Goal: Task Accomplishment & Management: Manage account settings

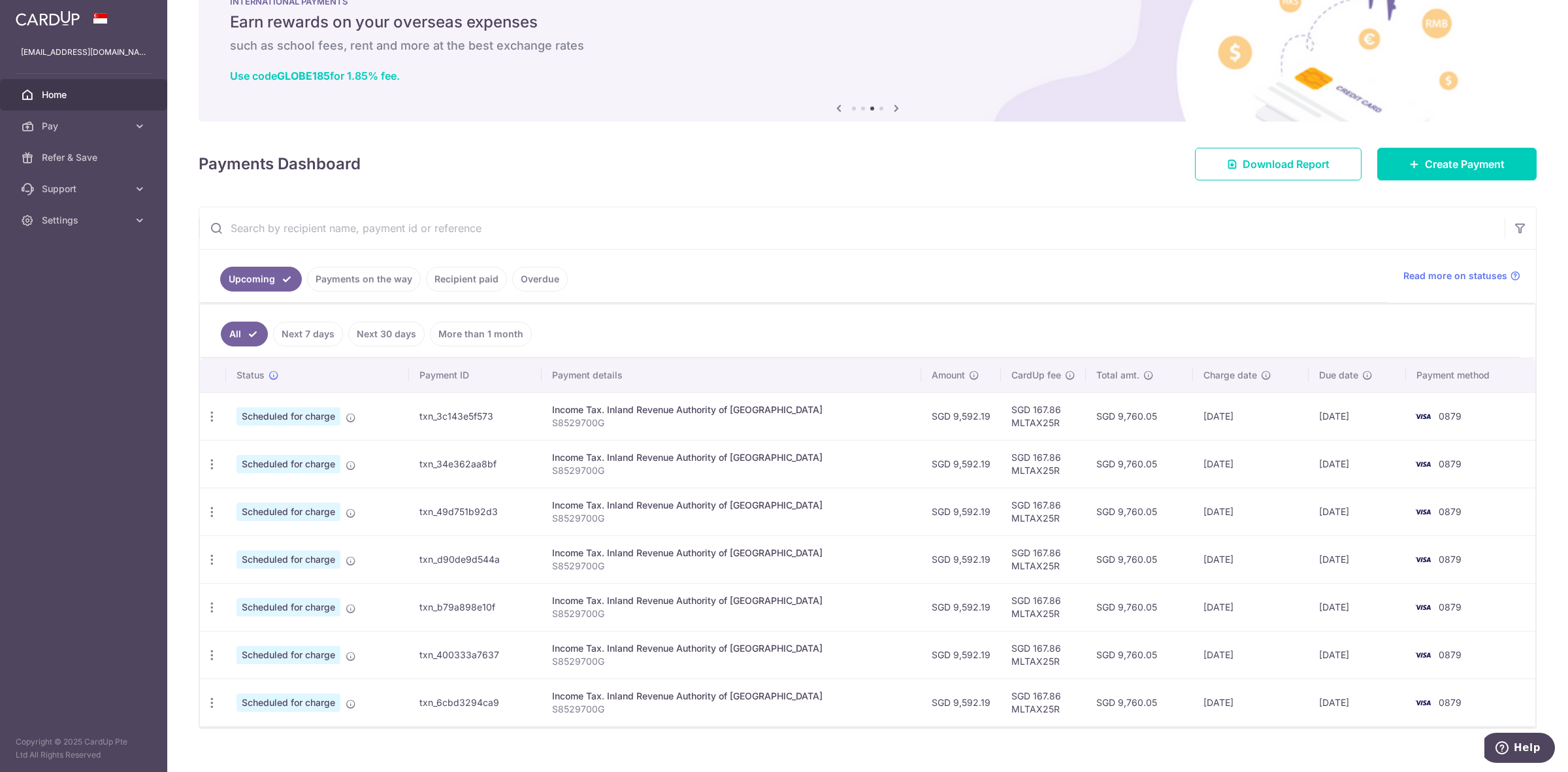
scroll to position [67, 0]
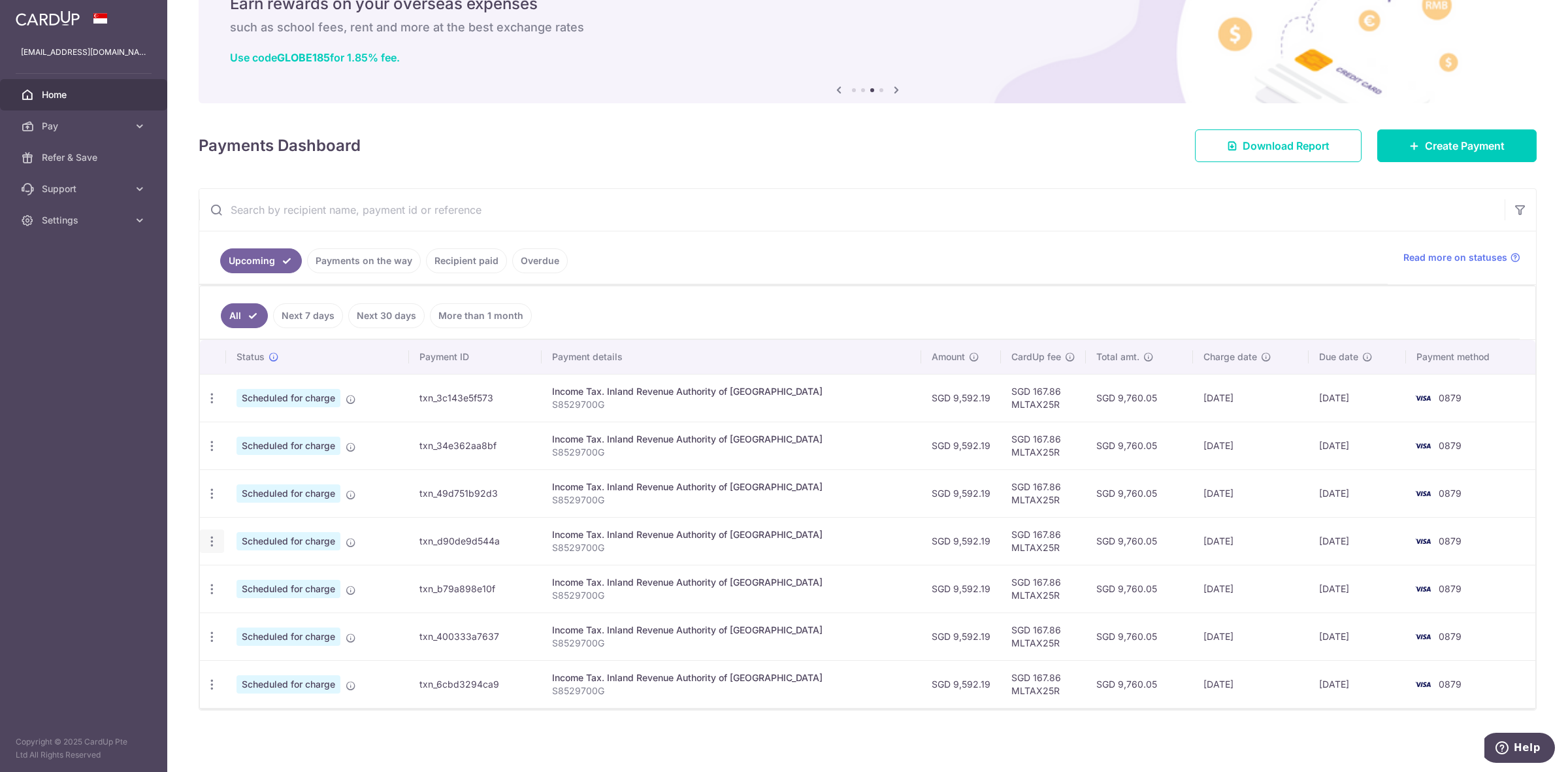
click at [205, 541] on icon "button" at bounding box center [211, 541] width 14 height 14
click at [250, 569] on span "Update payment" at bounding box center [281, 577] width 89 height 16
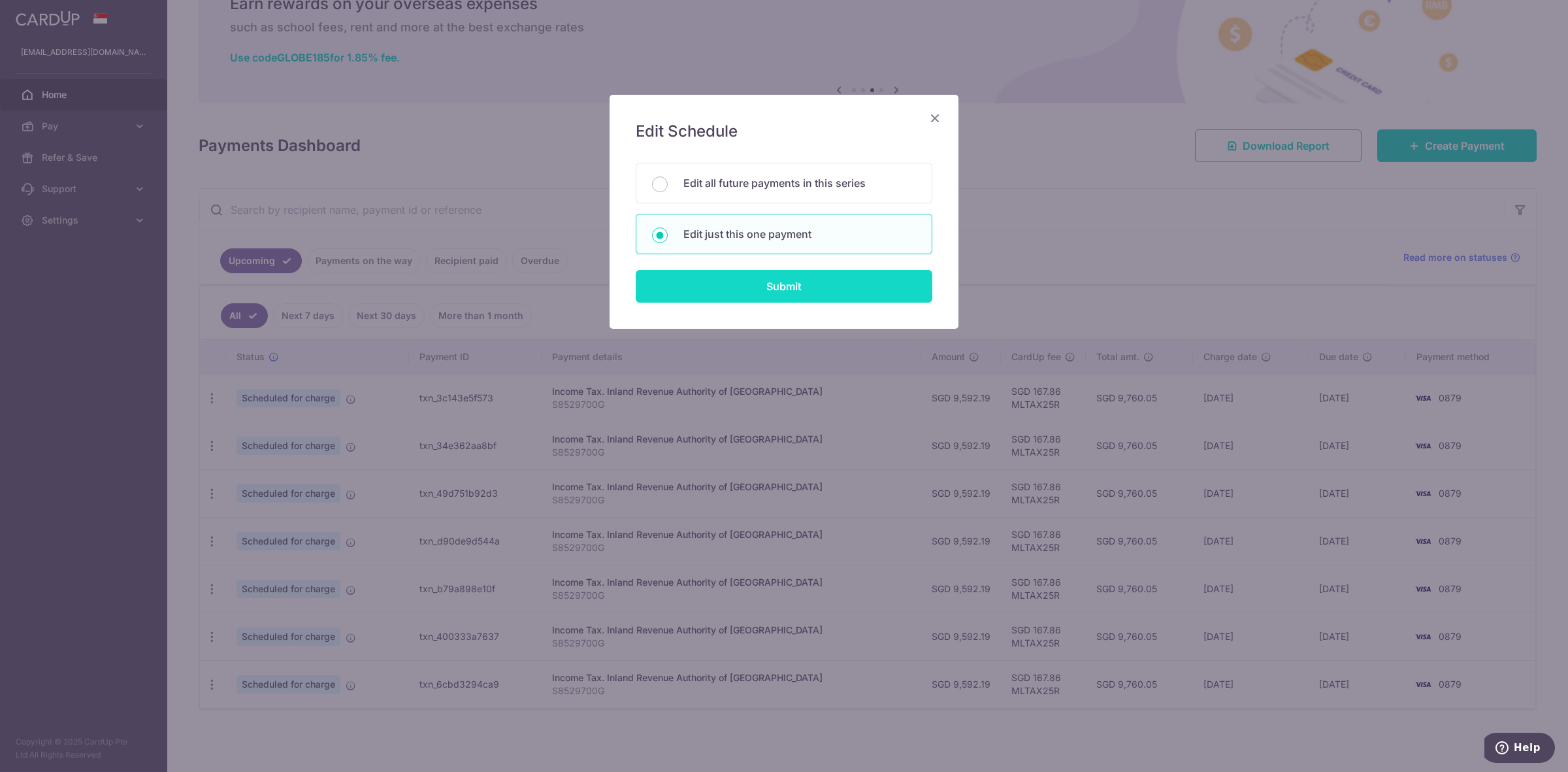
click at [707, 295] on input "Submit" at bounding box center [784, 287] width 296 height 33
radio input "true"
type input "9,592.19"
type input "24/12/2025"
type input "S8529700G"
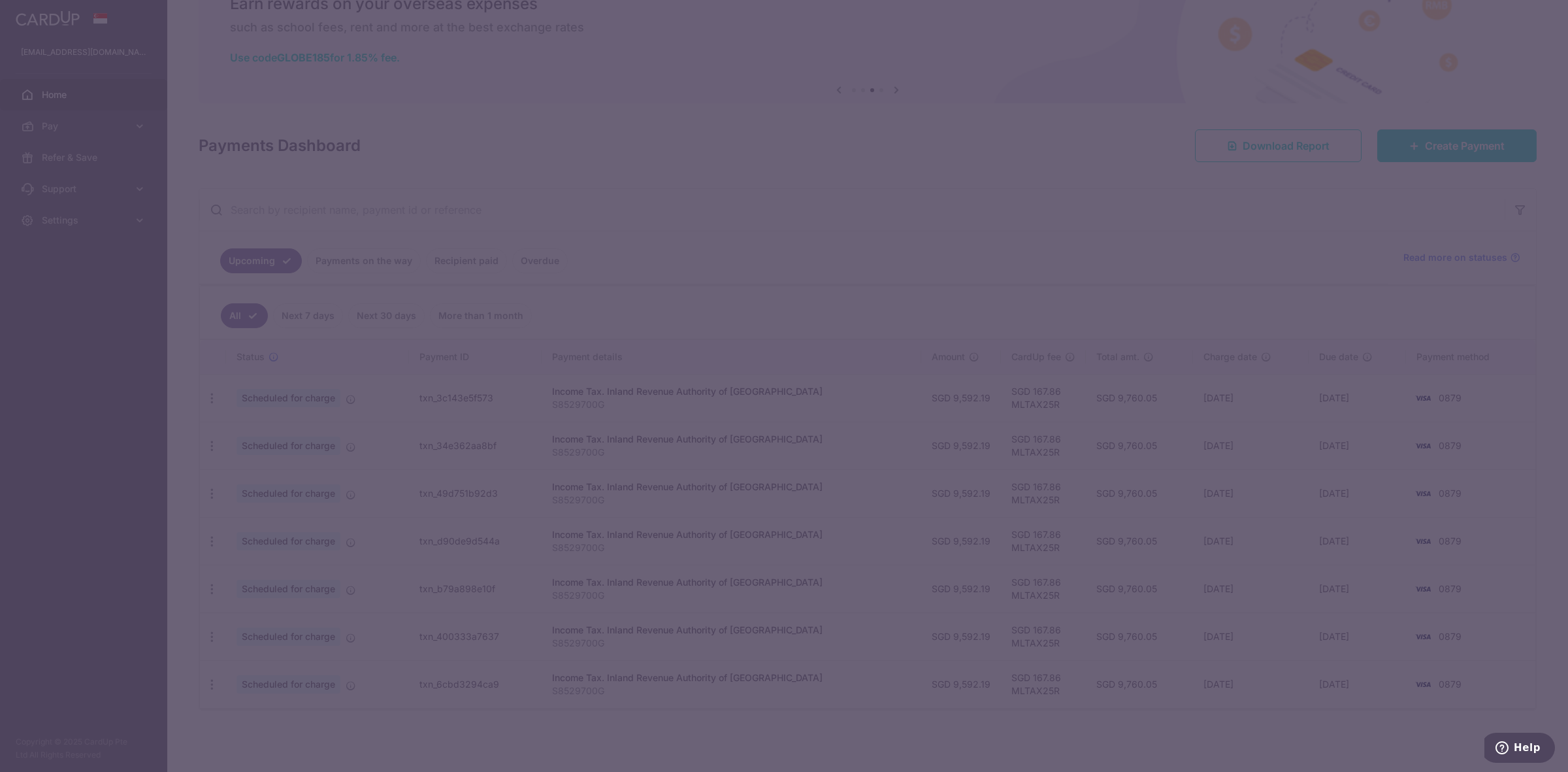
type input "MLTAX25R"
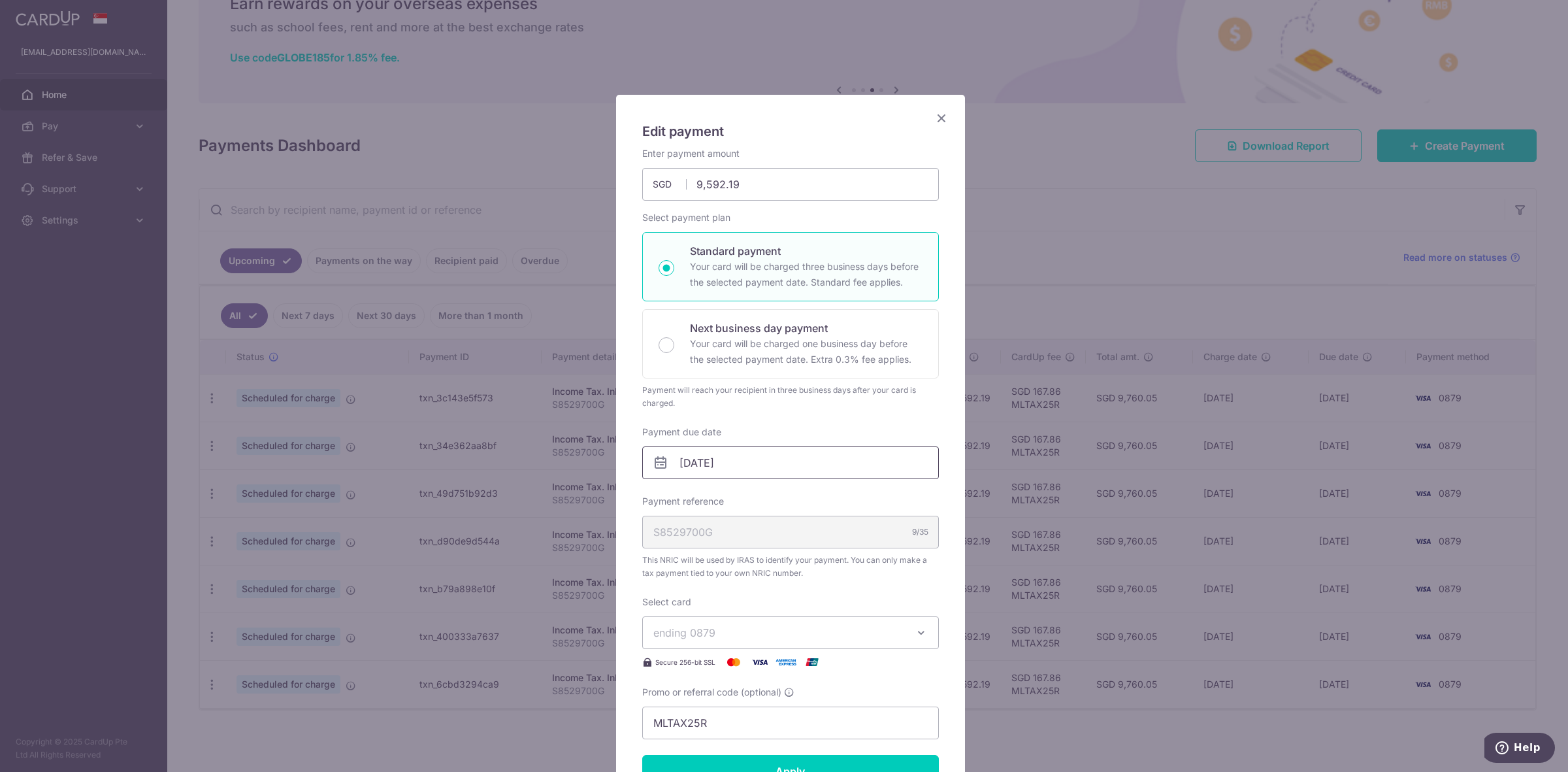
click at [698, 468] on input "24/12/2025" at bounding box center [790, 463] width 296 height 33
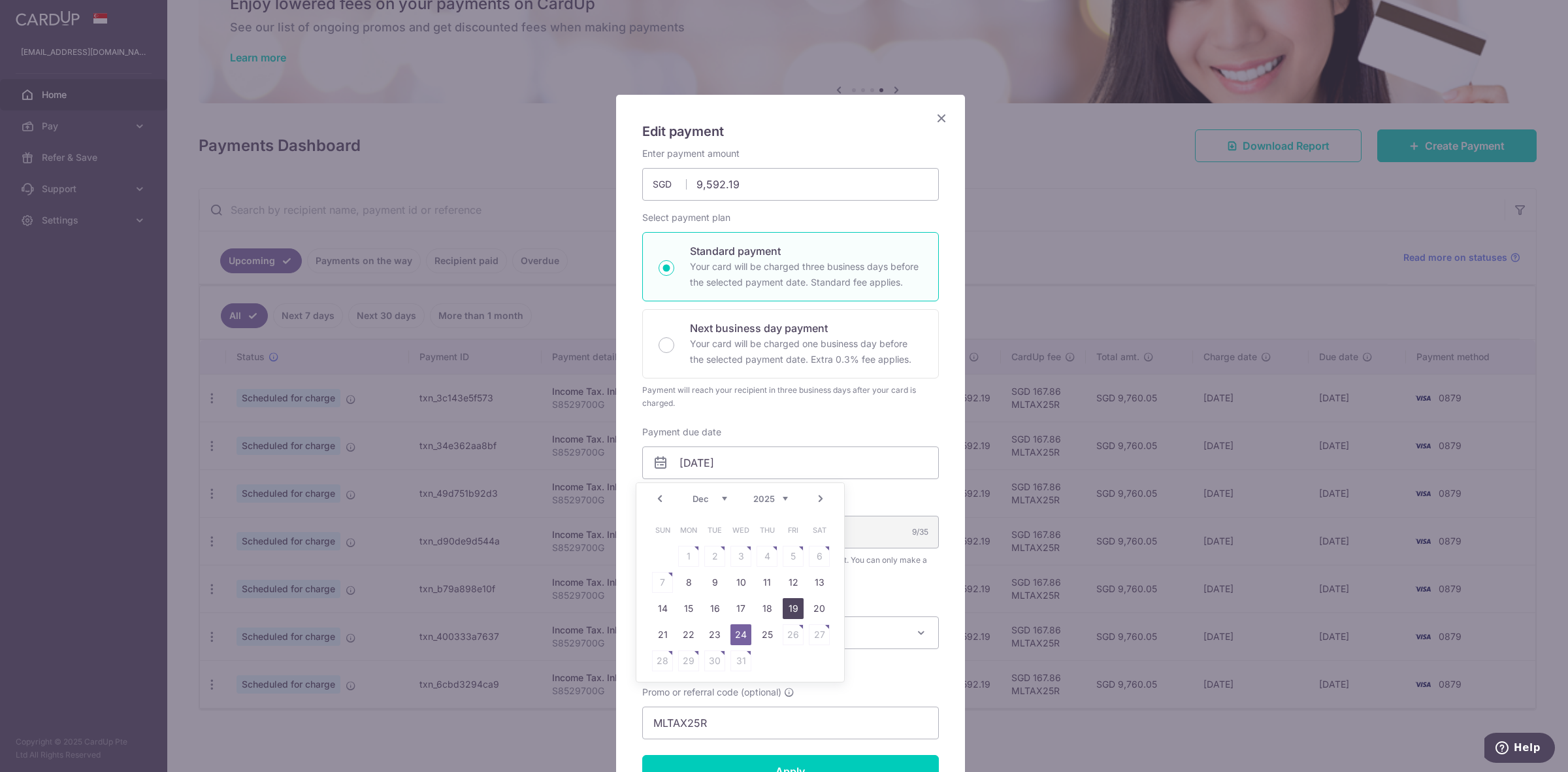
click at [798, 605] on link "19" at bounding box center [792, 607] width 20 height 20
type input "[DATE]"
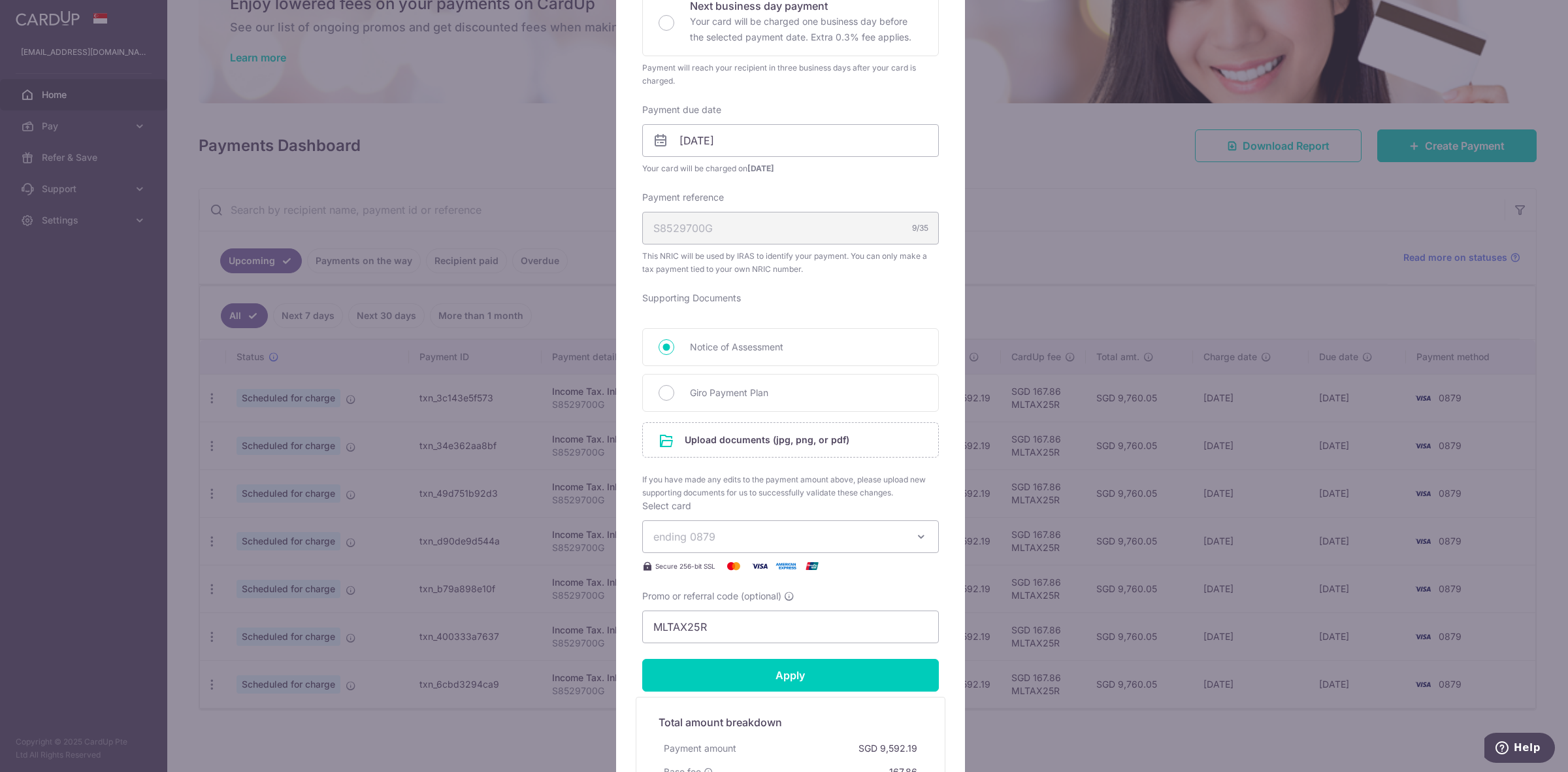
scroll to position [327, 0]
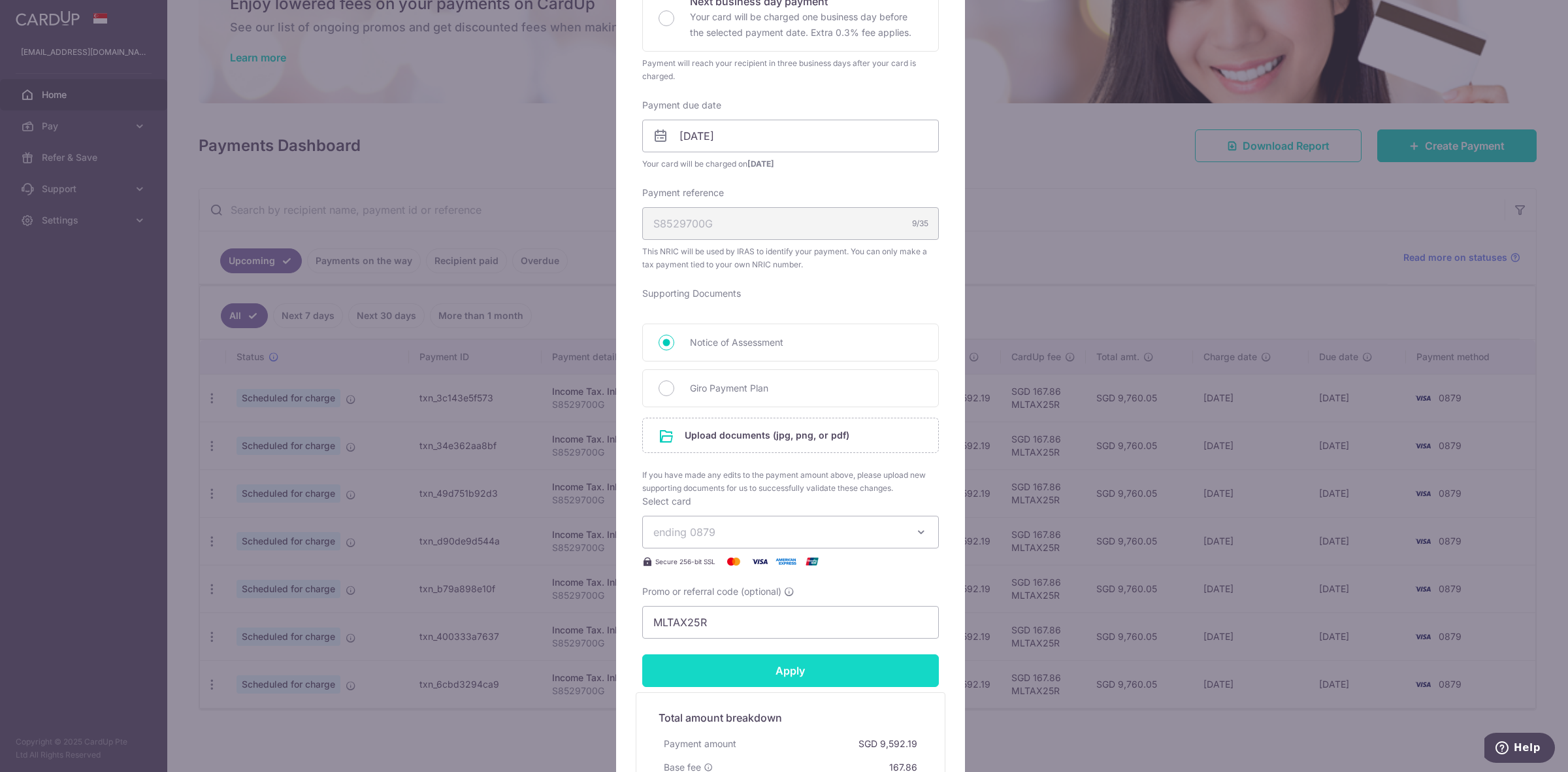
click at [769, 678] on input "Apply" at bounding box center [790, 671] width 296 height 33
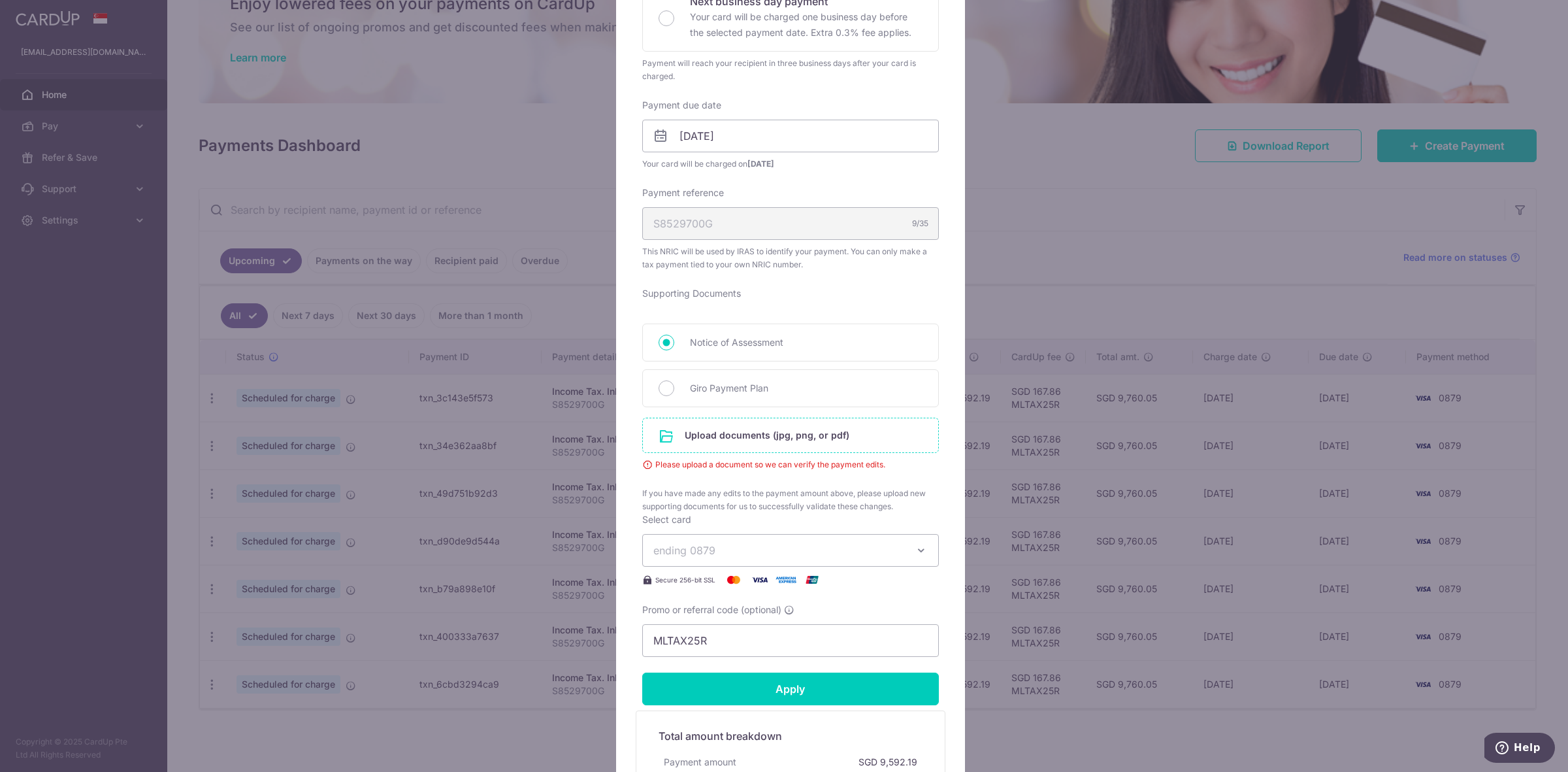
click at [742, 432] on input "file" at bounding box center [790, 435] width 295 height 34
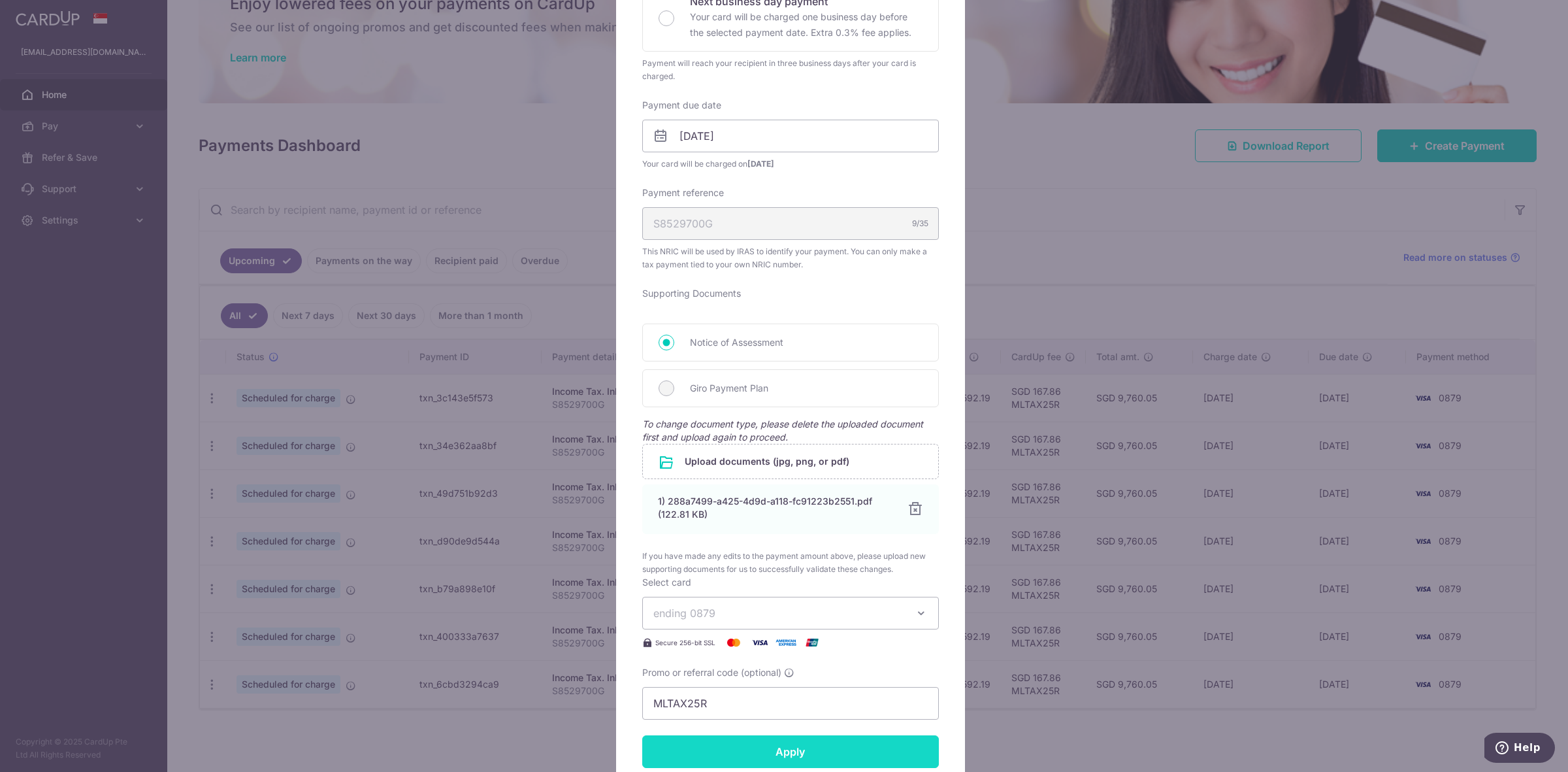
click at [778, 751] on input "Apply" at bounding box center [790, 752] width 296 height 33
type input "Successfully Applied"
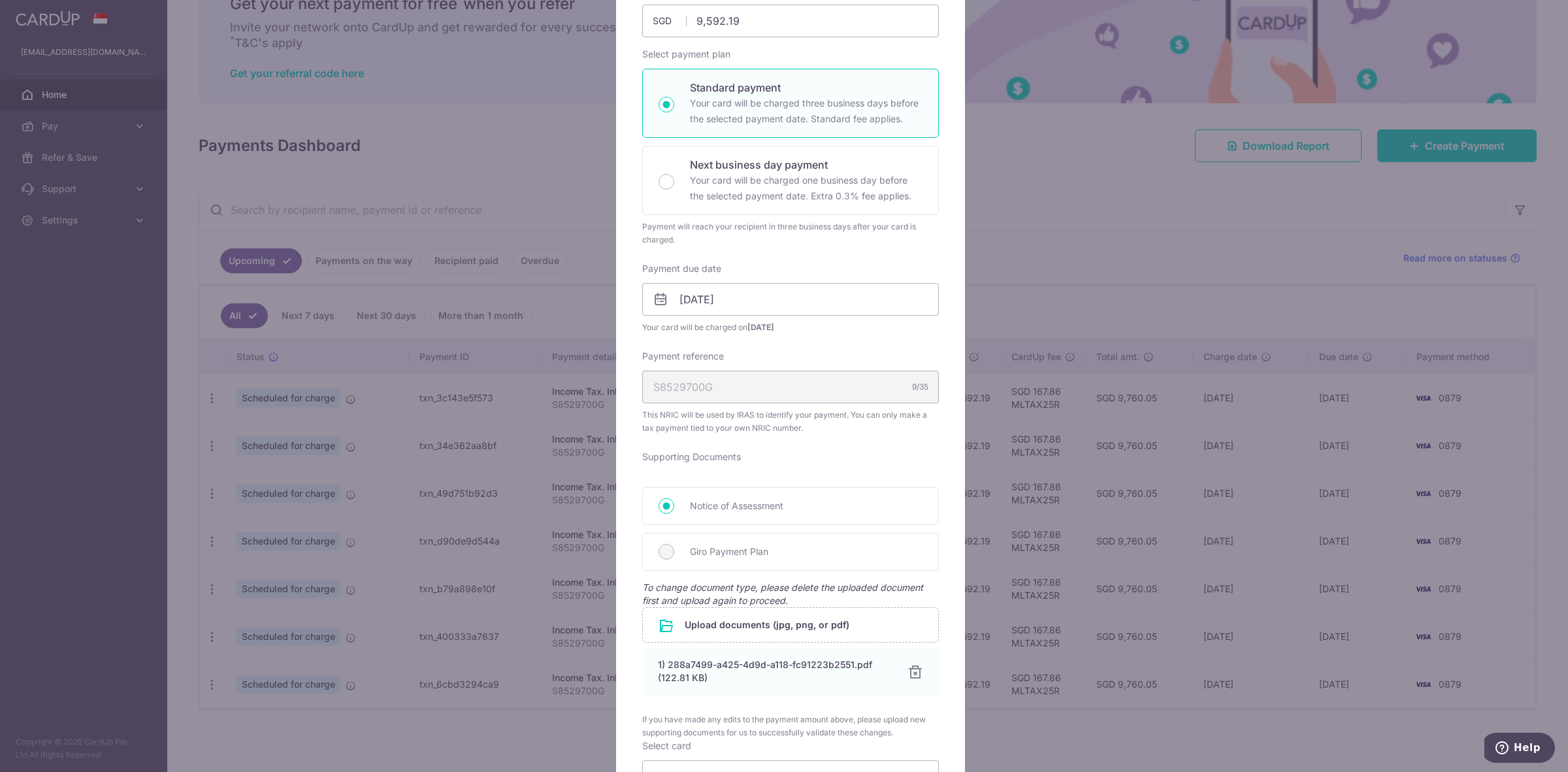
scroll to position [643, 0]
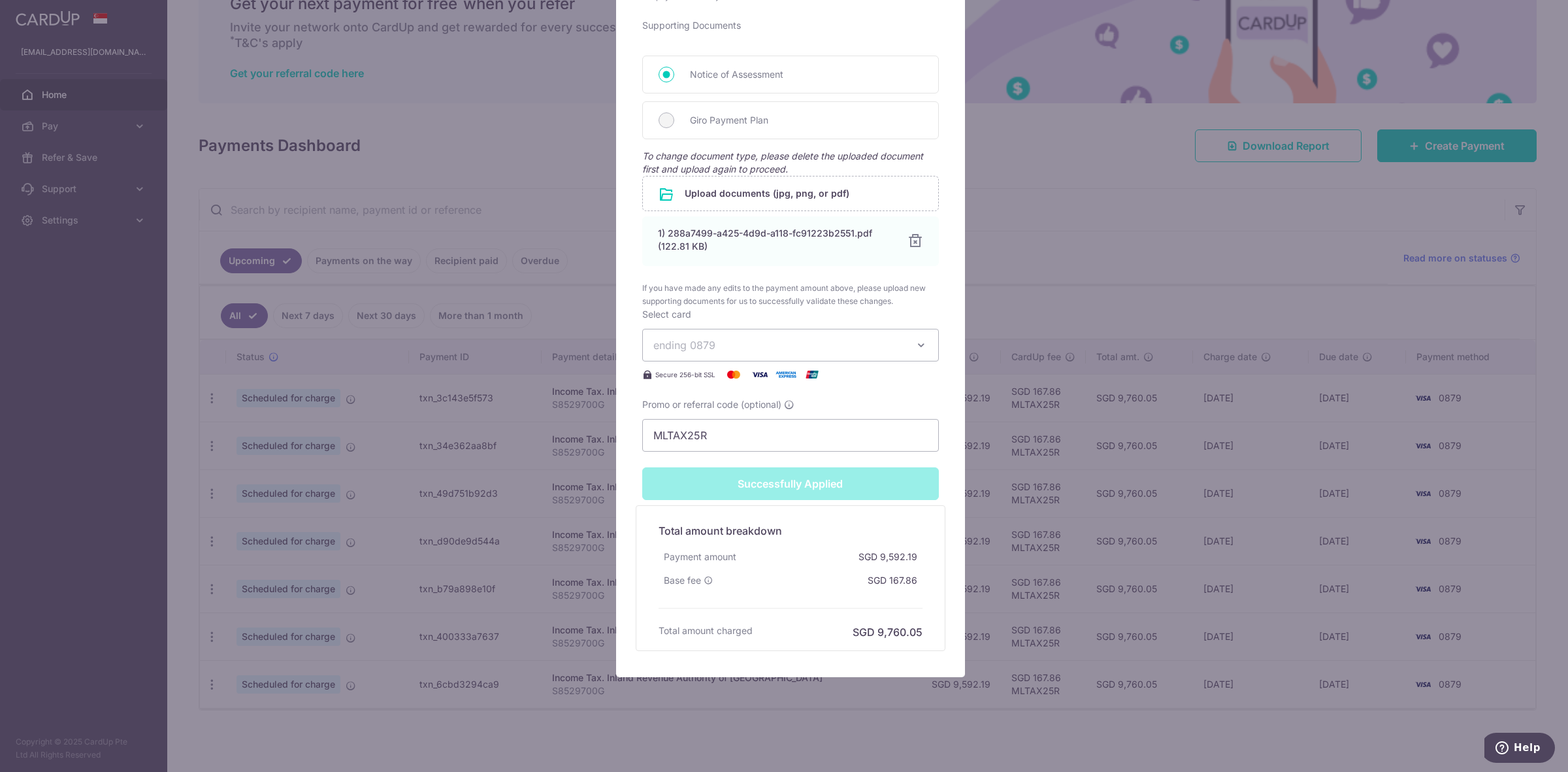
click at [1123, 471] on div "Edit payment By clicking apply, you will make changes to all payments to Inland…" at bounding box center [784, 386] width 1568 height 772
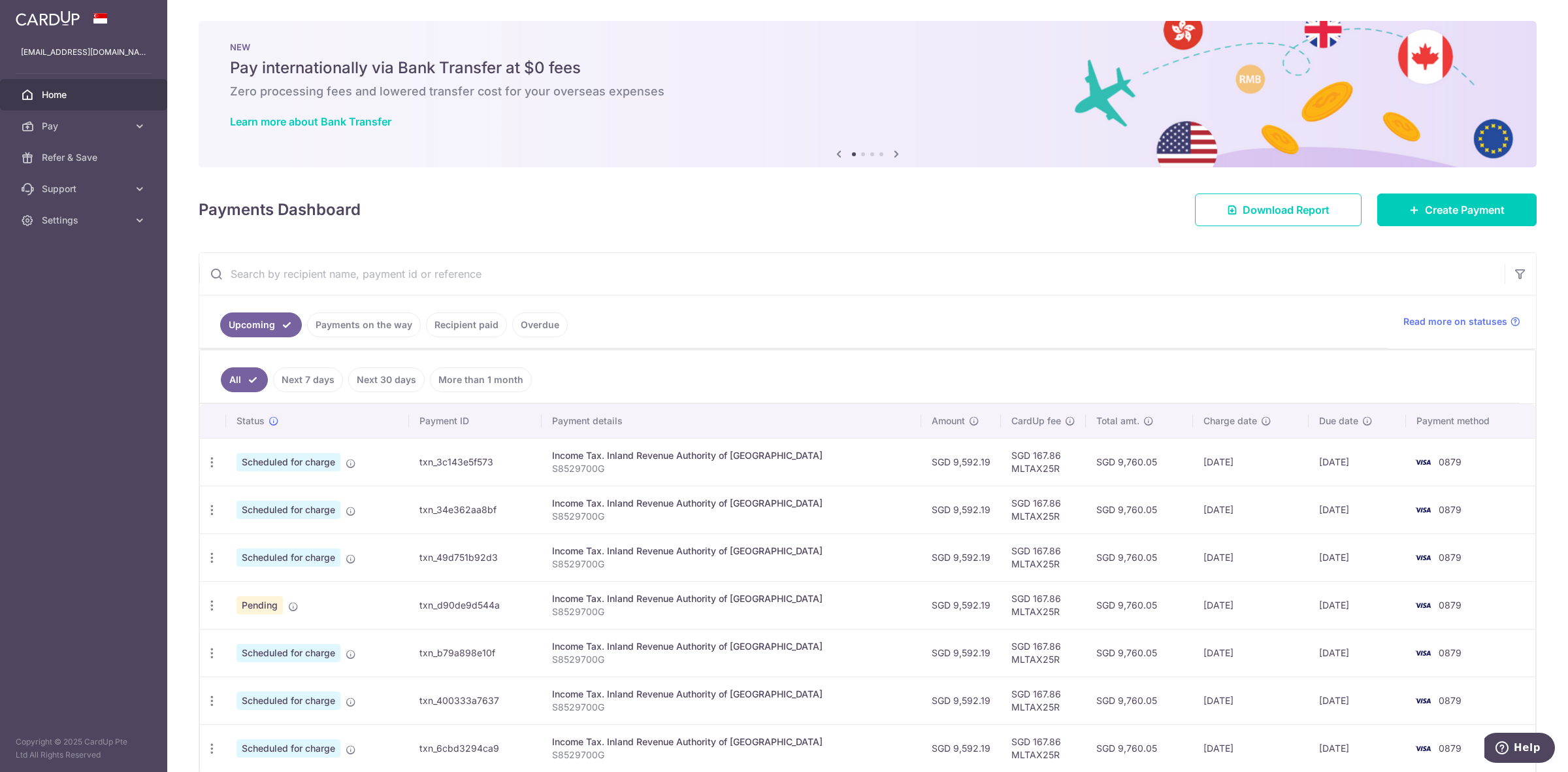
scroll to position [67, 0]
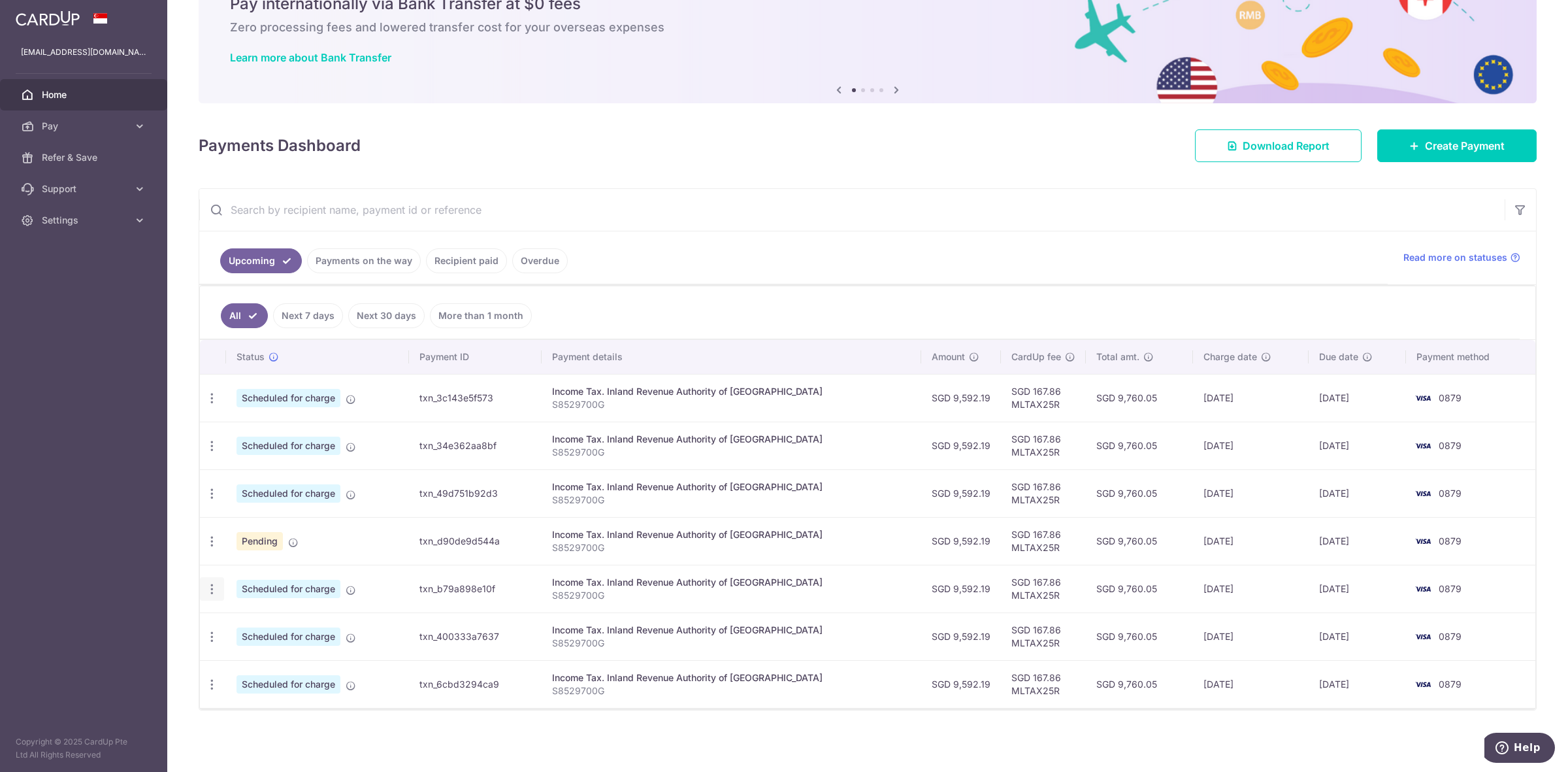
click at [214, 592] on icon "button" at bounding box center [211, 589] width 14 height 14
click at [287, 622] on span "Update payment" at bounding box center [281, 625] width 89 height 16
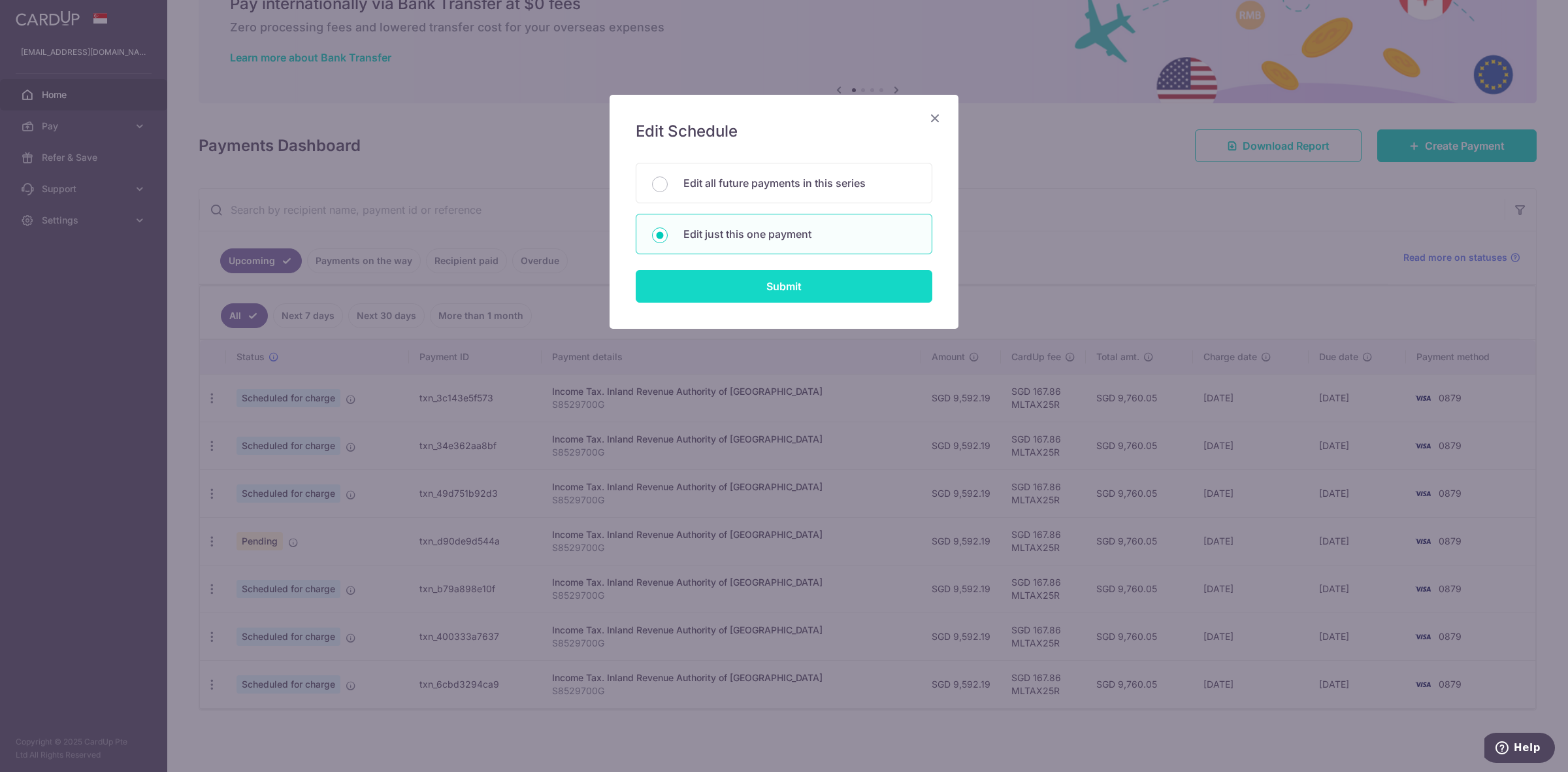
click at [776, 289] on input "Submit" at bounding box center [784, 287] width 296 height 33
radio input "true"
type input "9,592.19"
type input "24/01/2026"
type input "S8529700G"
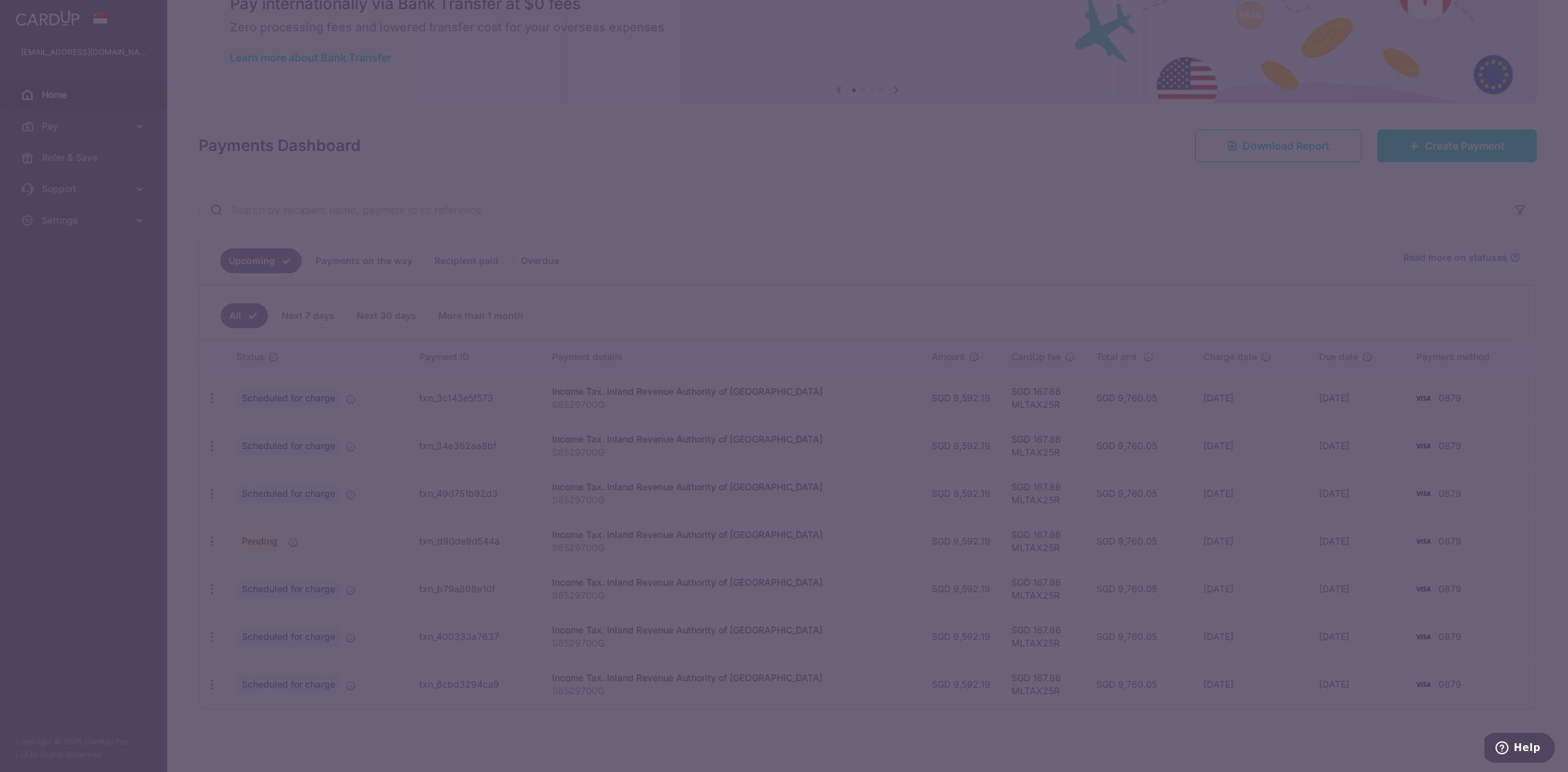
type input "MLTAX25R"
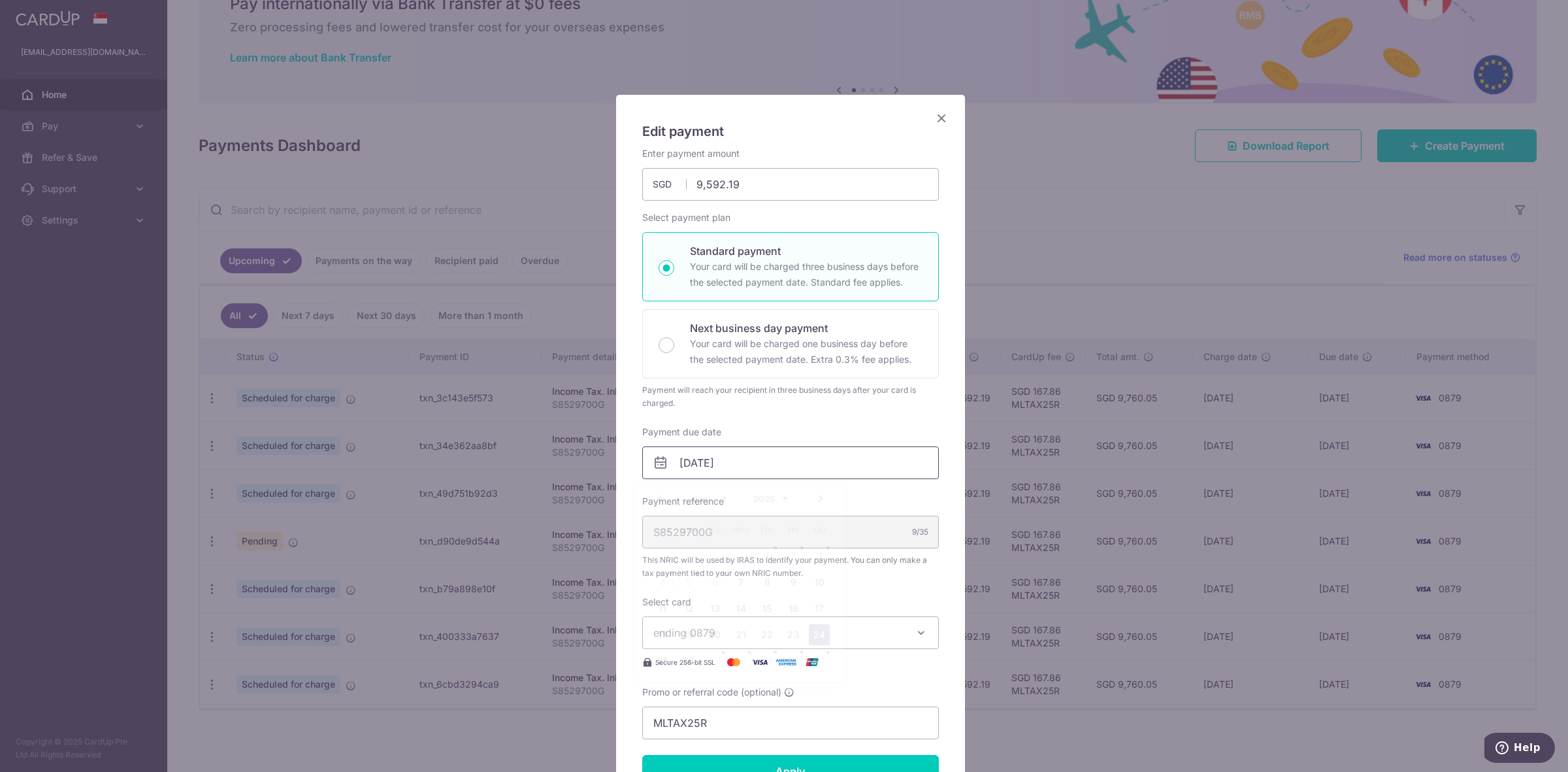
click at [845, 469] on input "[DATE]" at bounding box center [790, 463] width 296 height 33
click at [691, 636] on link "19" at bounding box center [688, 634] width 20 height 20
type input "19/01/2026"
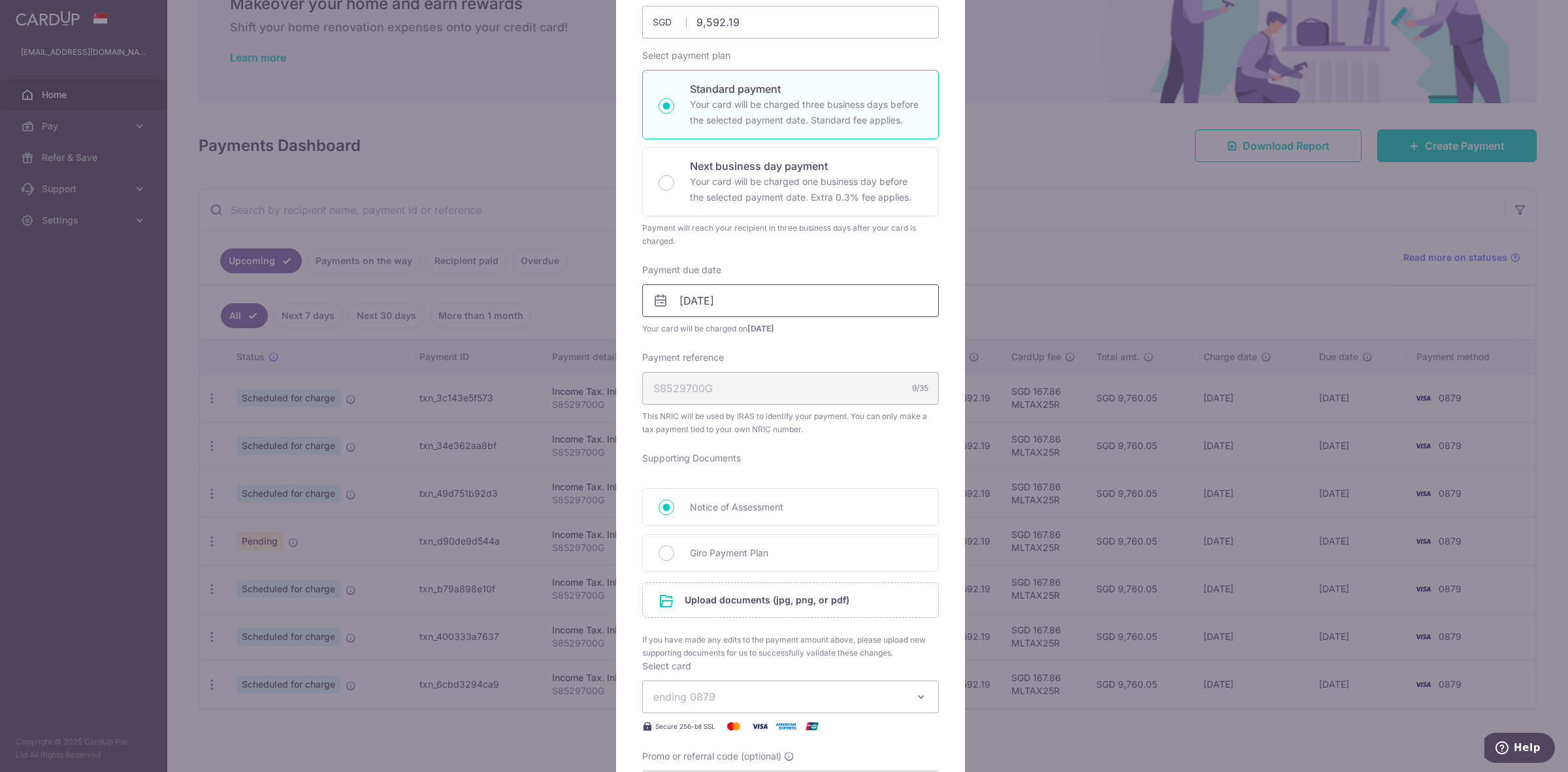
scroll to position [164, 0]
click at [802, 605] on input "file" at bounding box center [790, 598] width 295 height 34
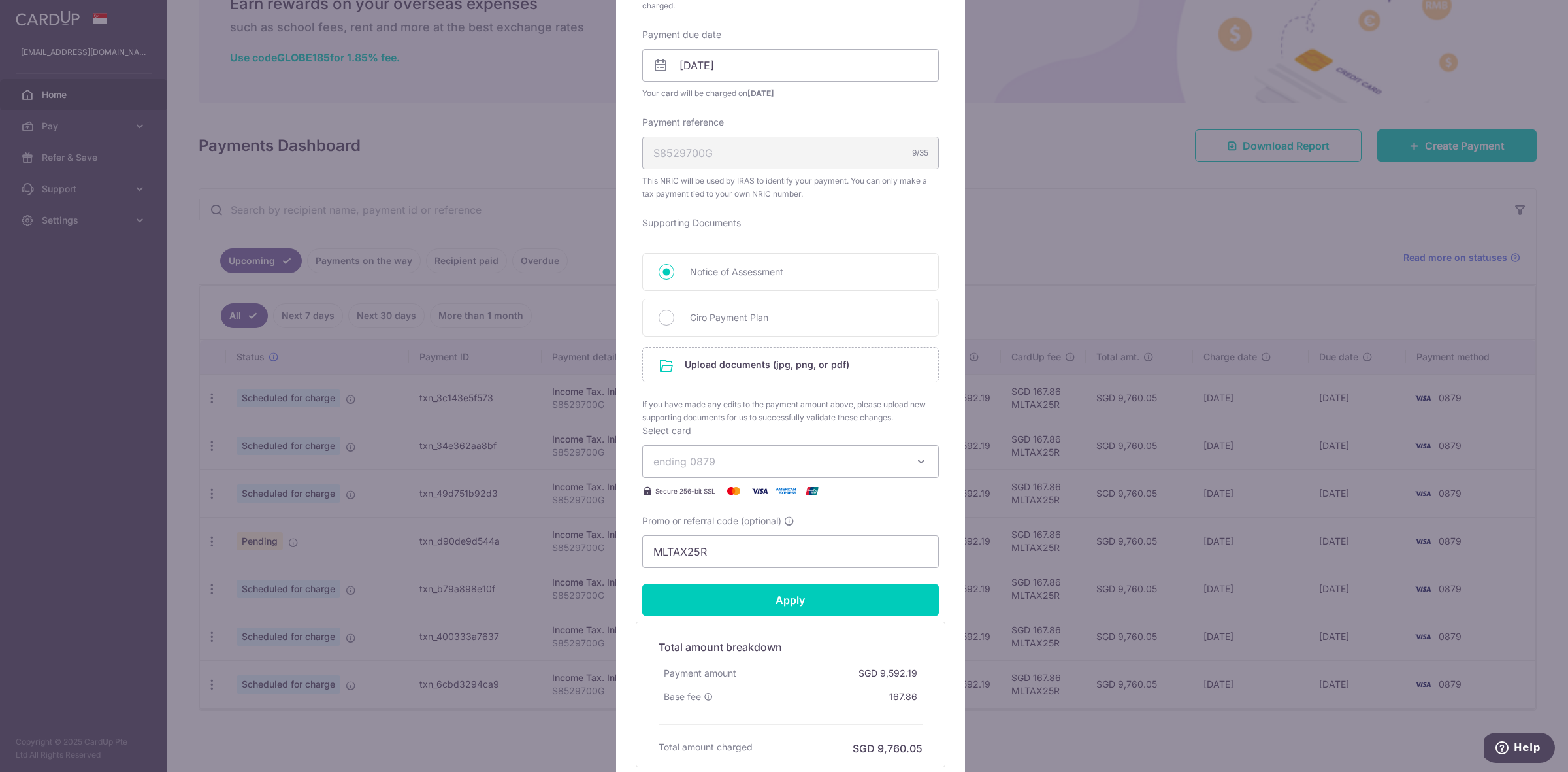
scroll to position [408, 0]
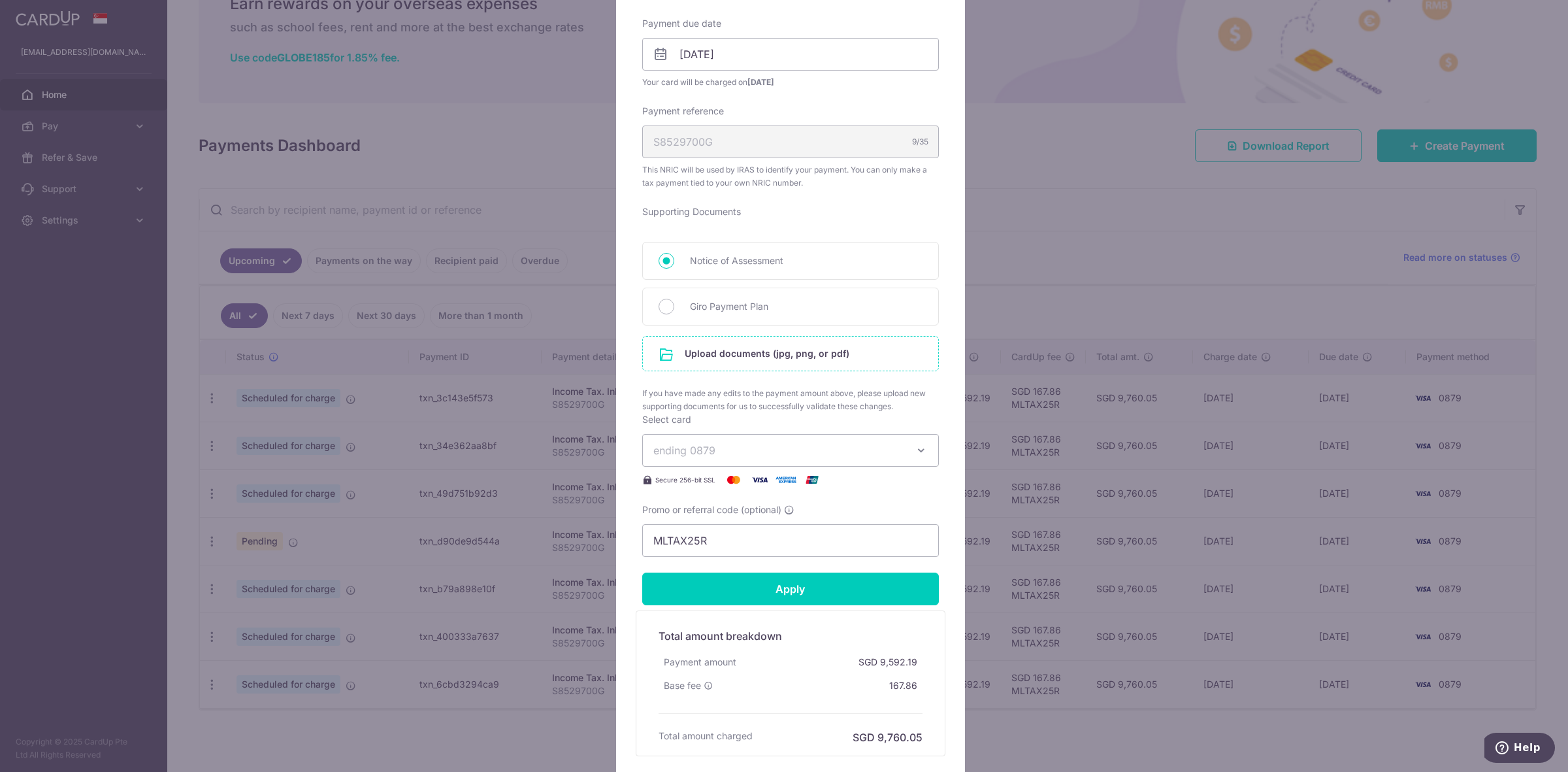
click at [781, 364] on input "file" at bounding box center [790, 353] width 295 height 34
click at [716, 350] on input "file" at bounding box center [790, 353] width 295 height 34
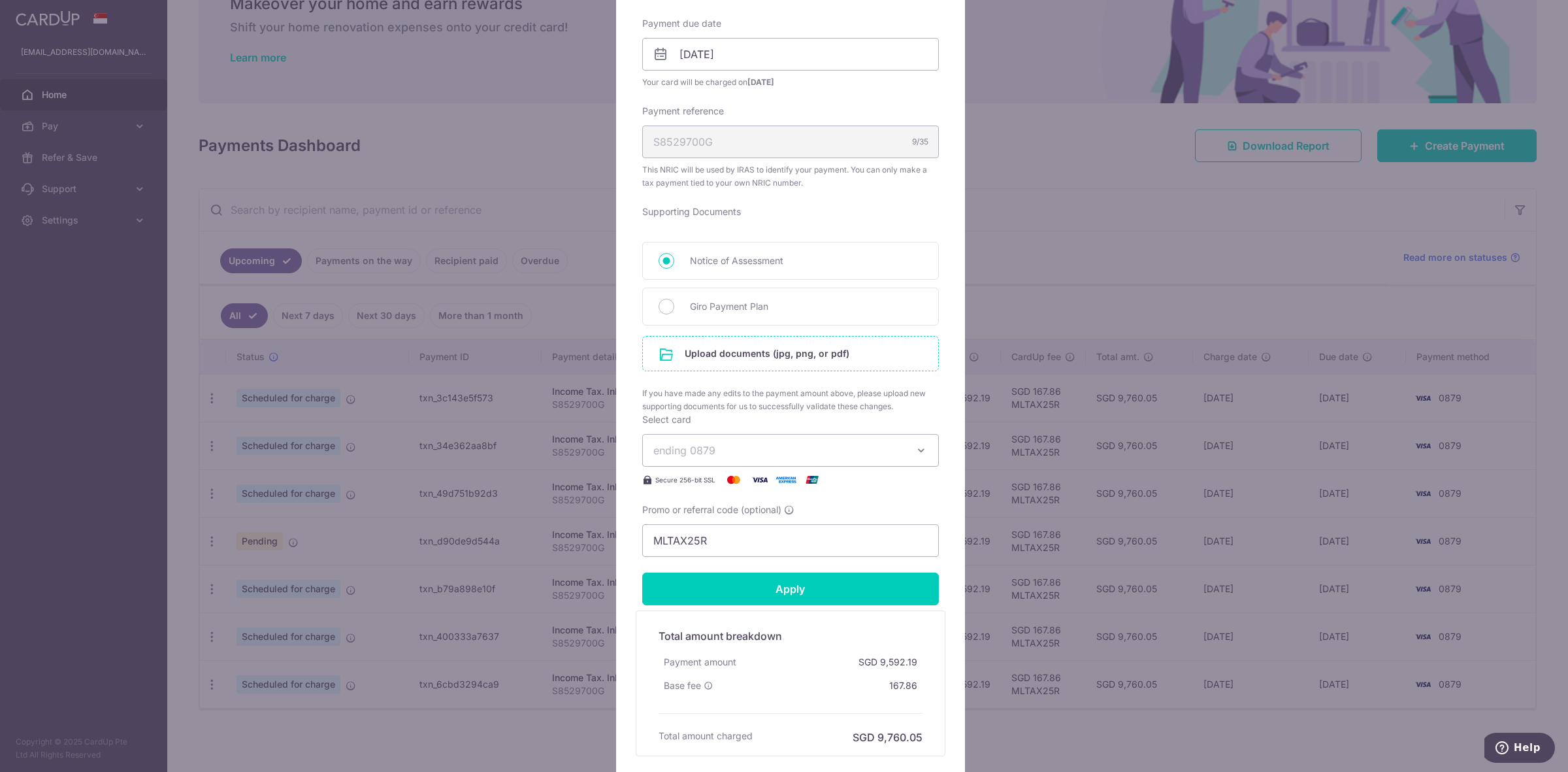
click at [725, 362] on input "file" at bounding box center [790, 353] width 295 height 34
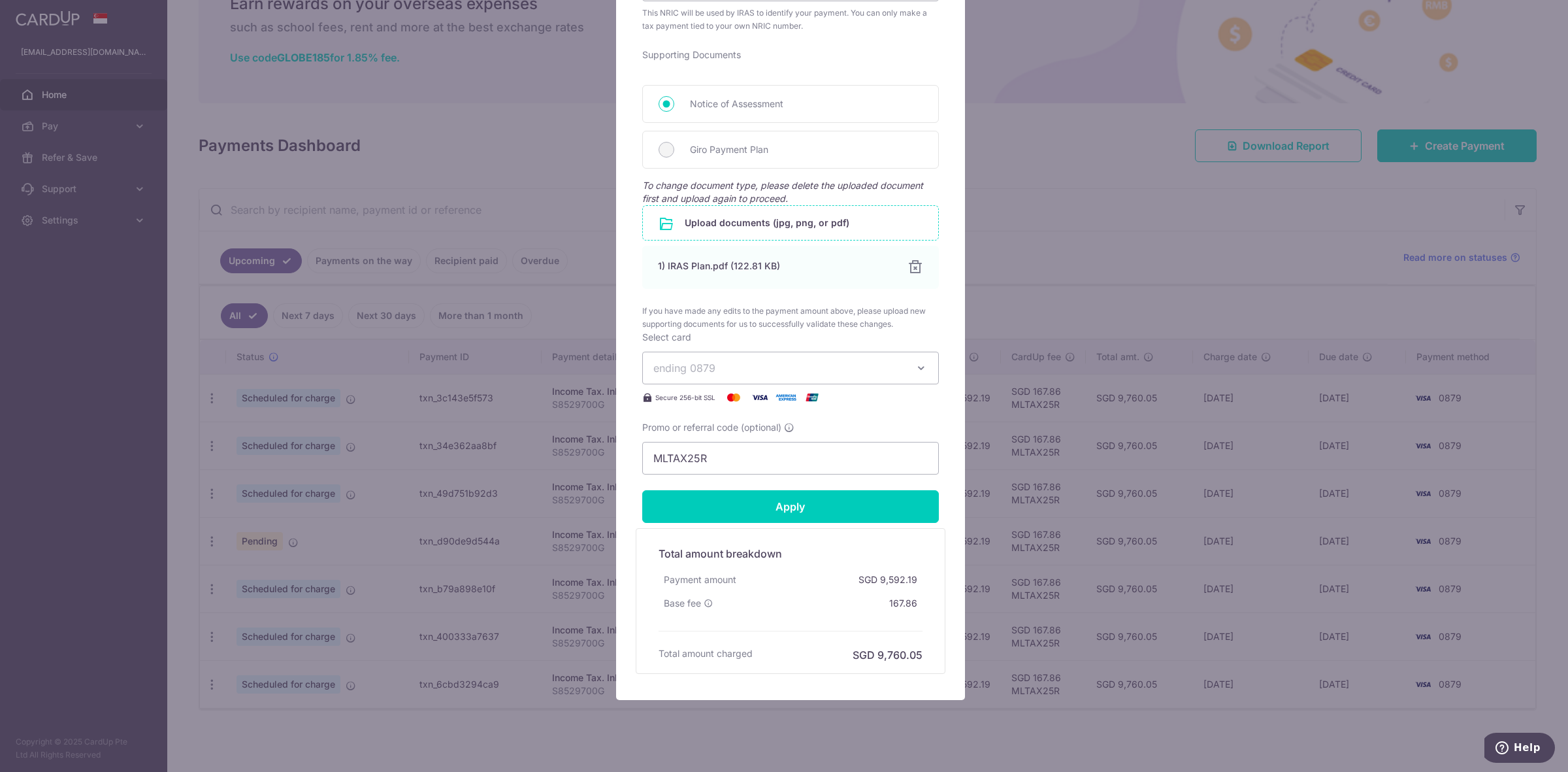
scroll to position [572, 0]
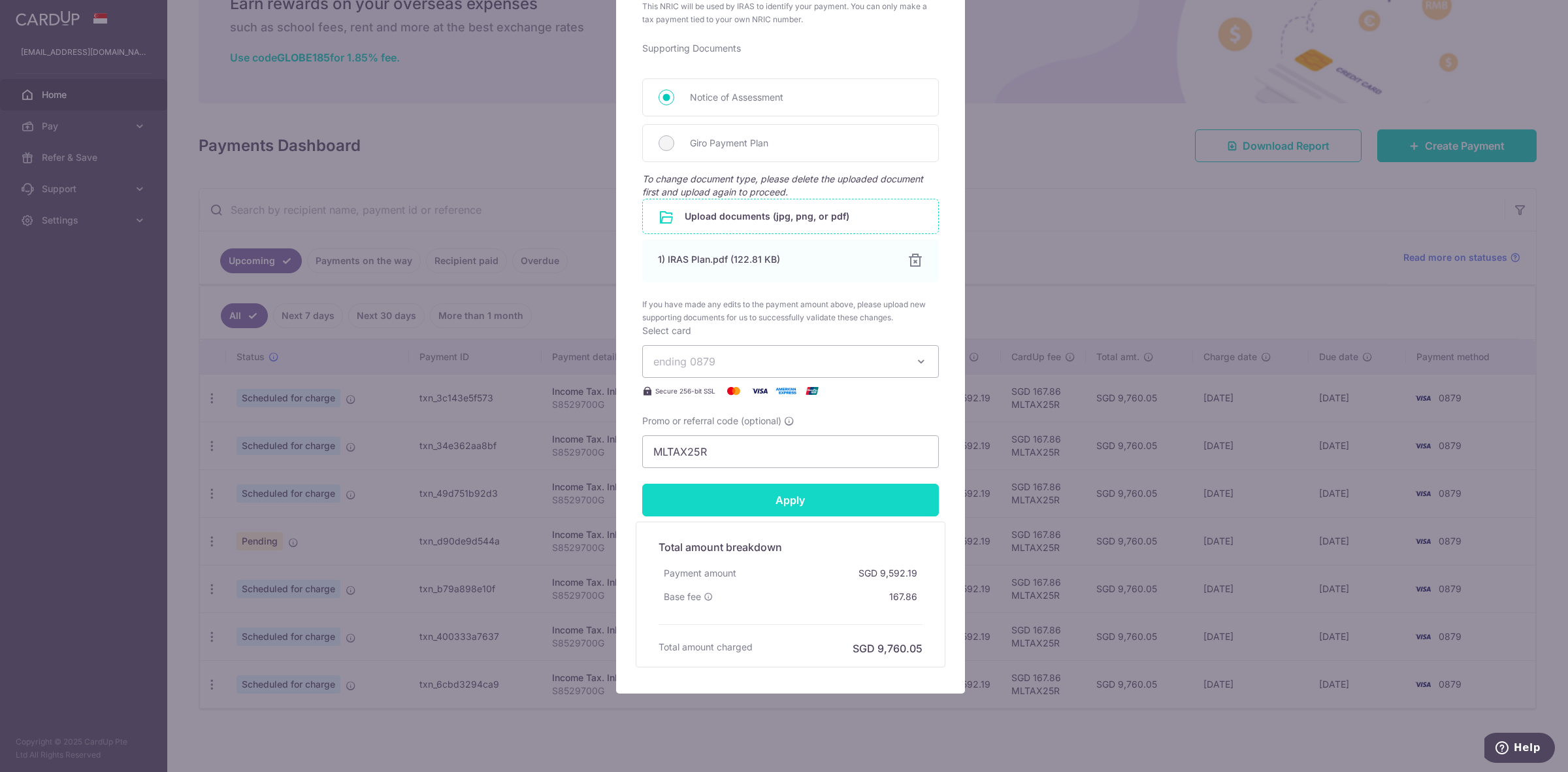
click at [792, 491] on input "Apply" at bounding box center [790, 500] width 296 height 33
type input "Successfully Applied"
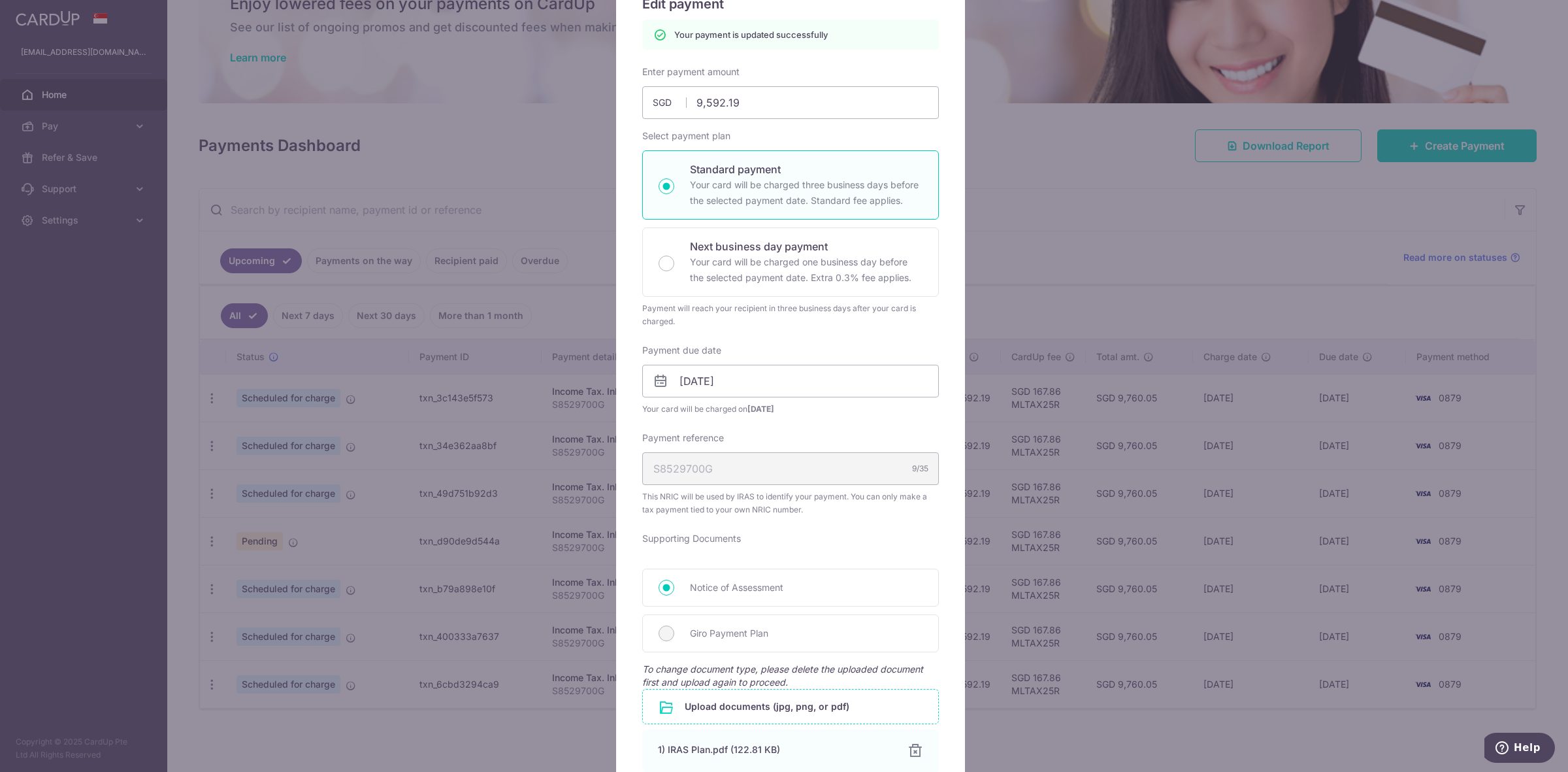
scroll to position [0, 0]
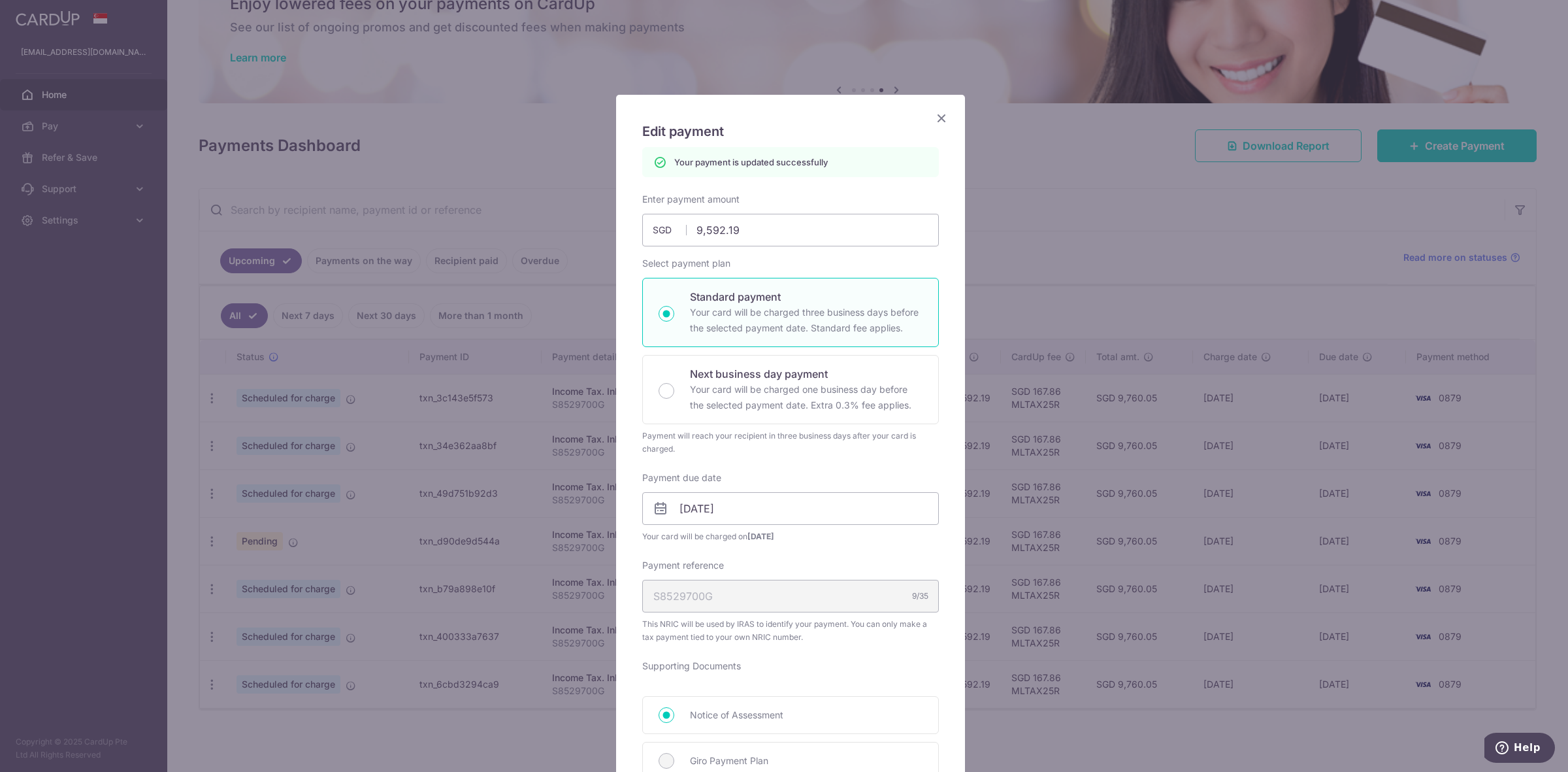
click at [937, 113] on icon "Close" at bounding box center [941, 118] width 16 height 17
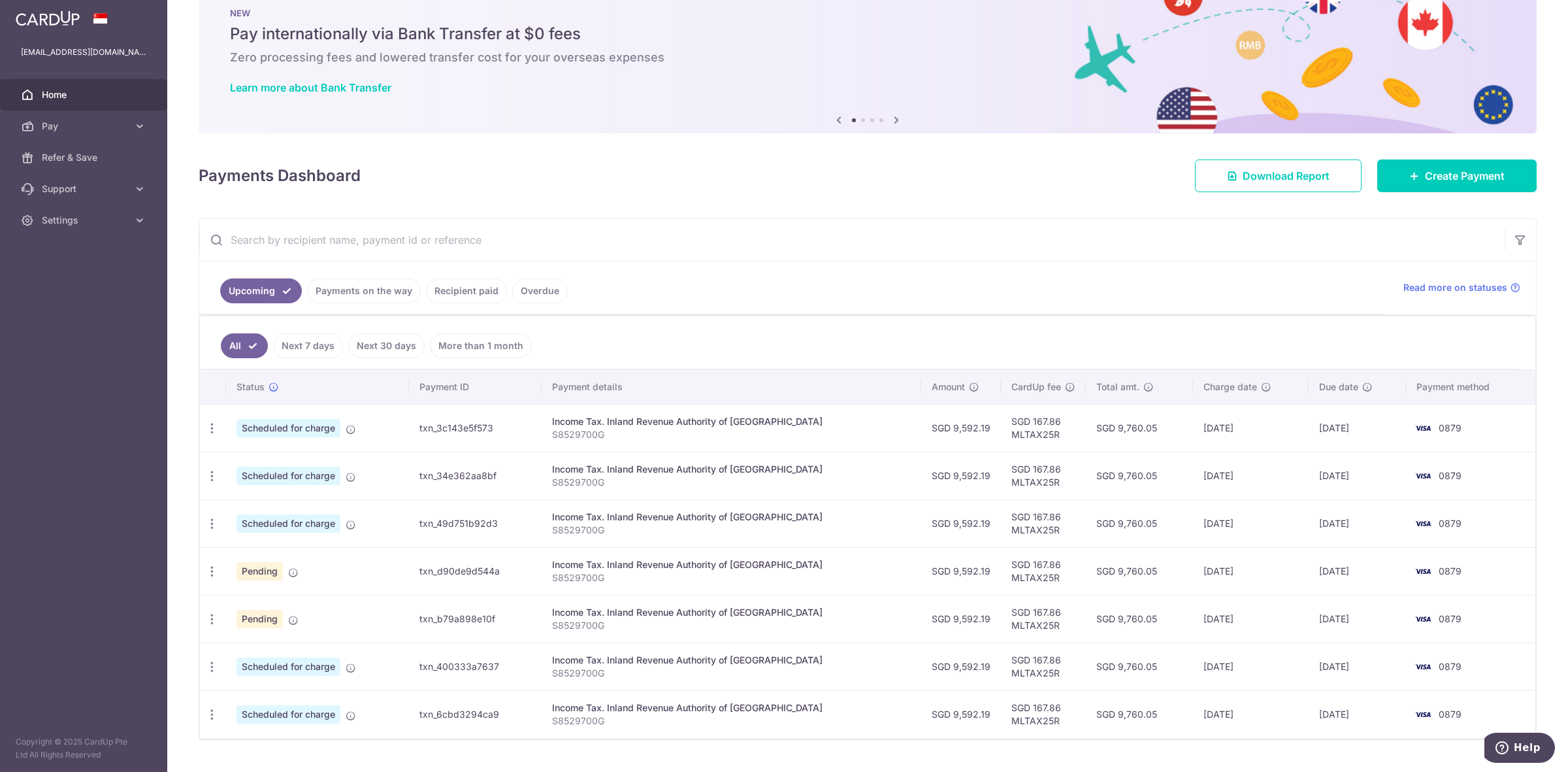
scroll to position [67, 0]
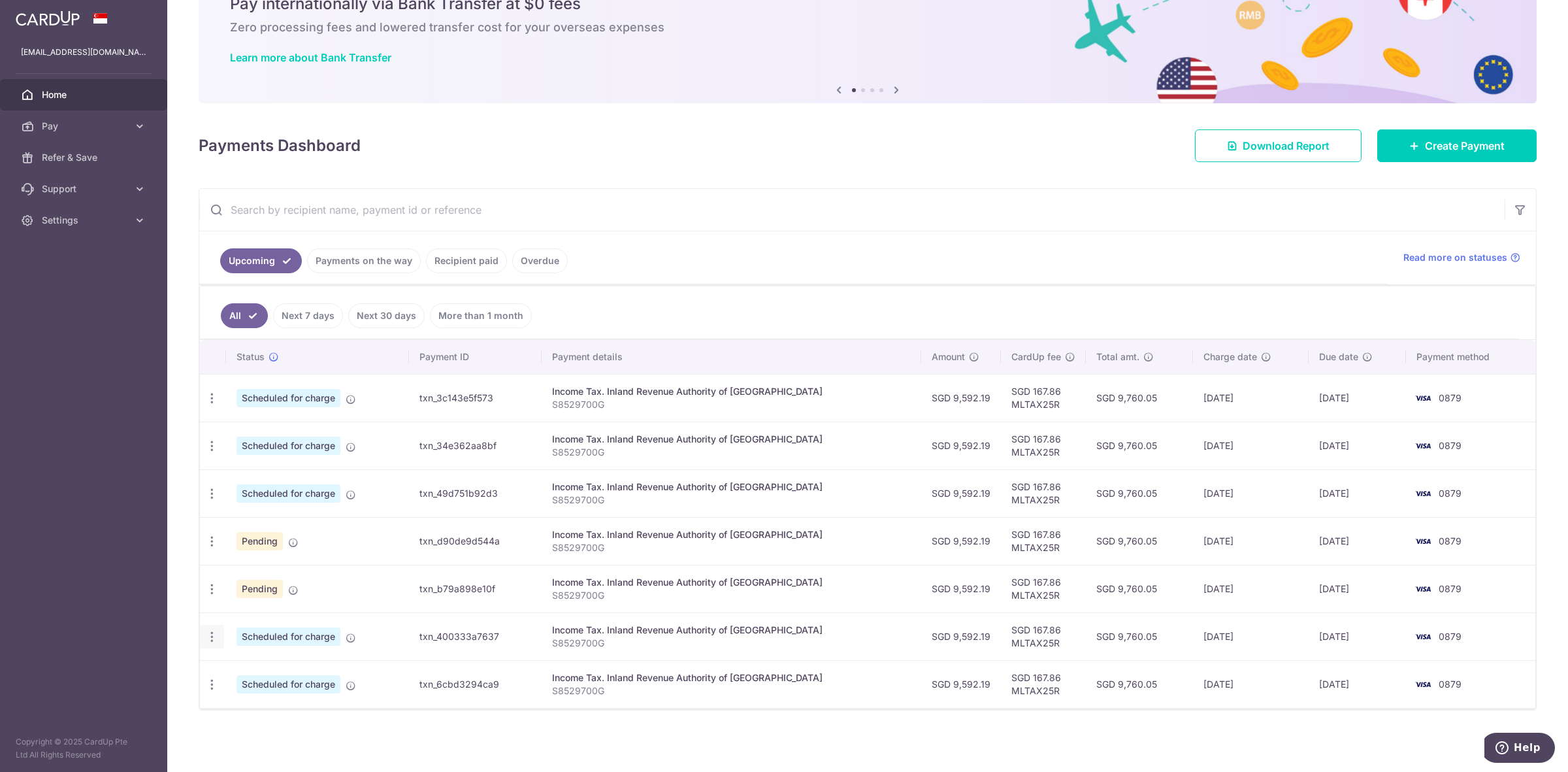
click at [214, 637] on icon "button" at bounding box center [211, 637] width 14 height 14
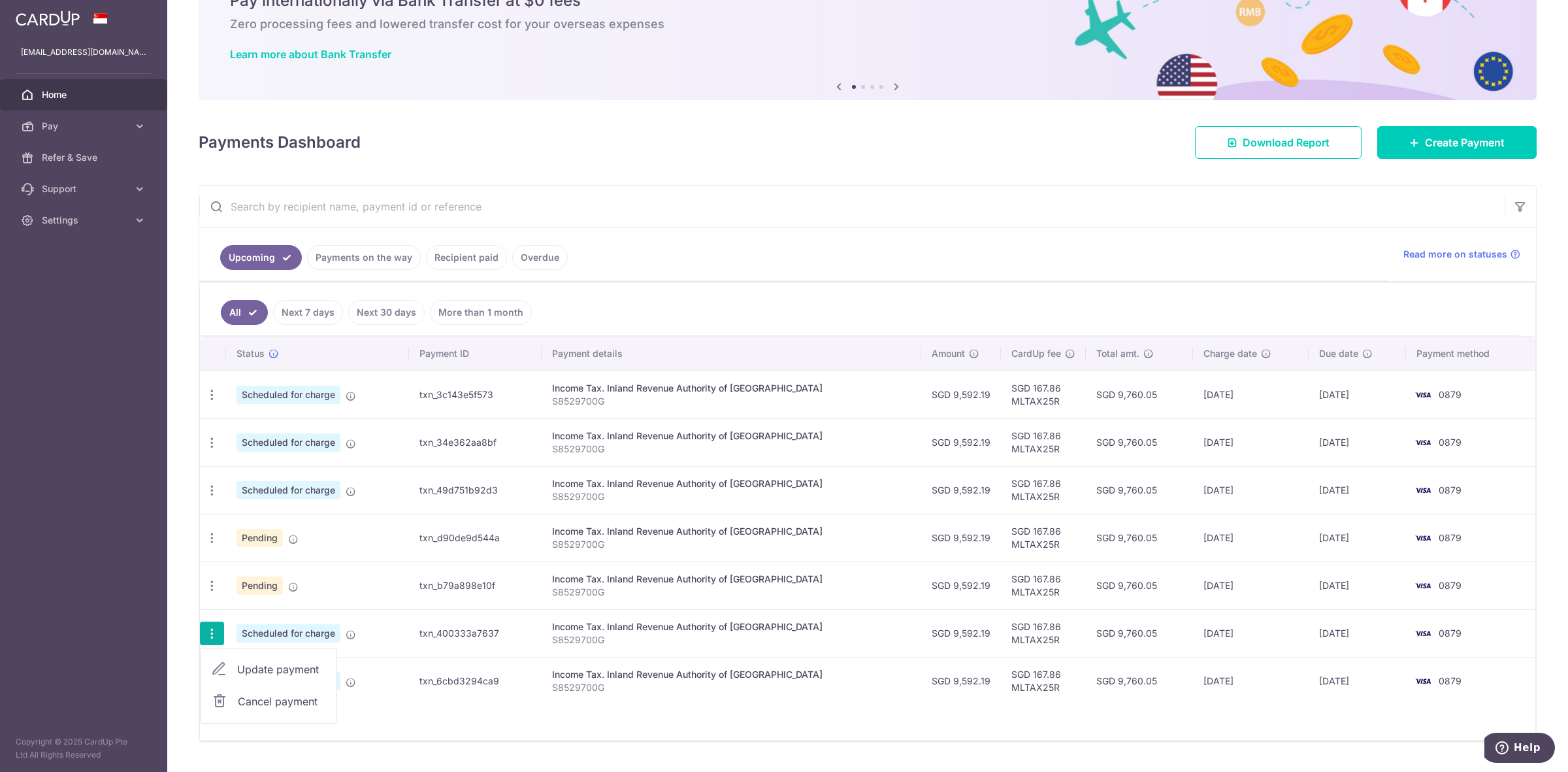
click at [265, 671] on span "Update payment" at bounding box center [281, 669] width 89 height 16
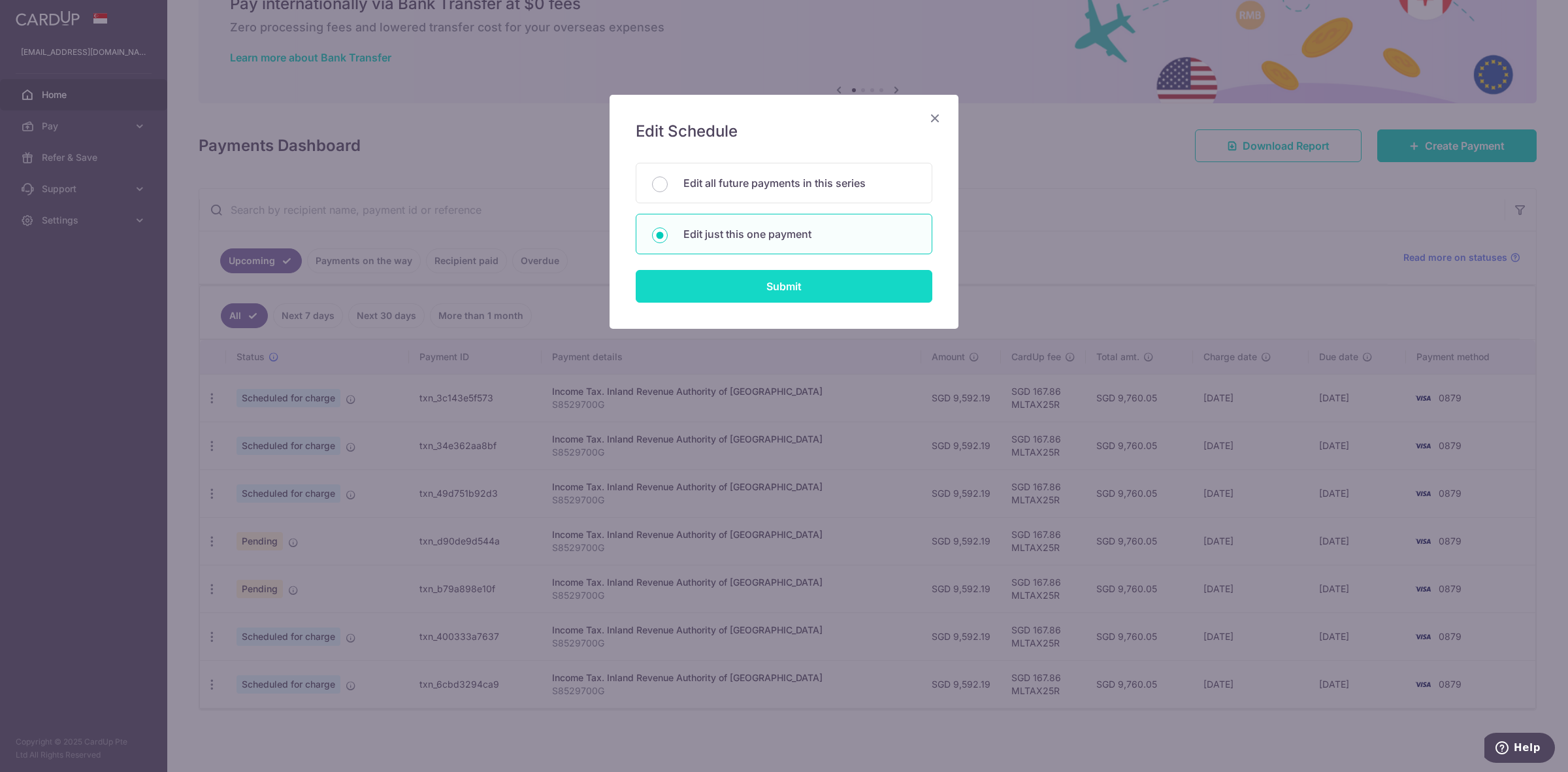
click at [823, 286] on input "Submit" at bounding box center [784, 287] width 296 height 33
radio input "true"
type input "9,592.19"
type input "23/02/2026"
type input "S8529700G"
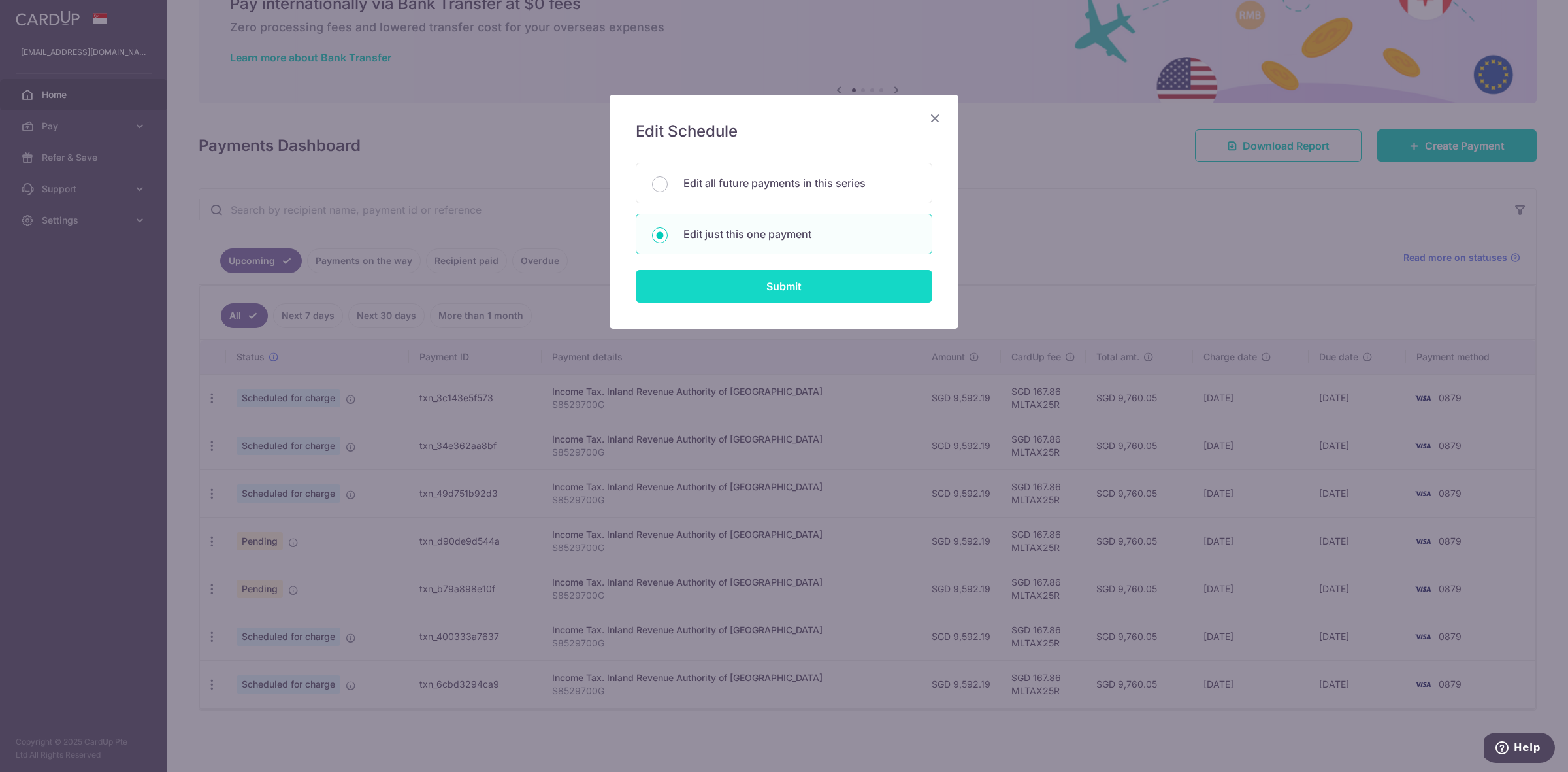
type input "MLTAX25R"
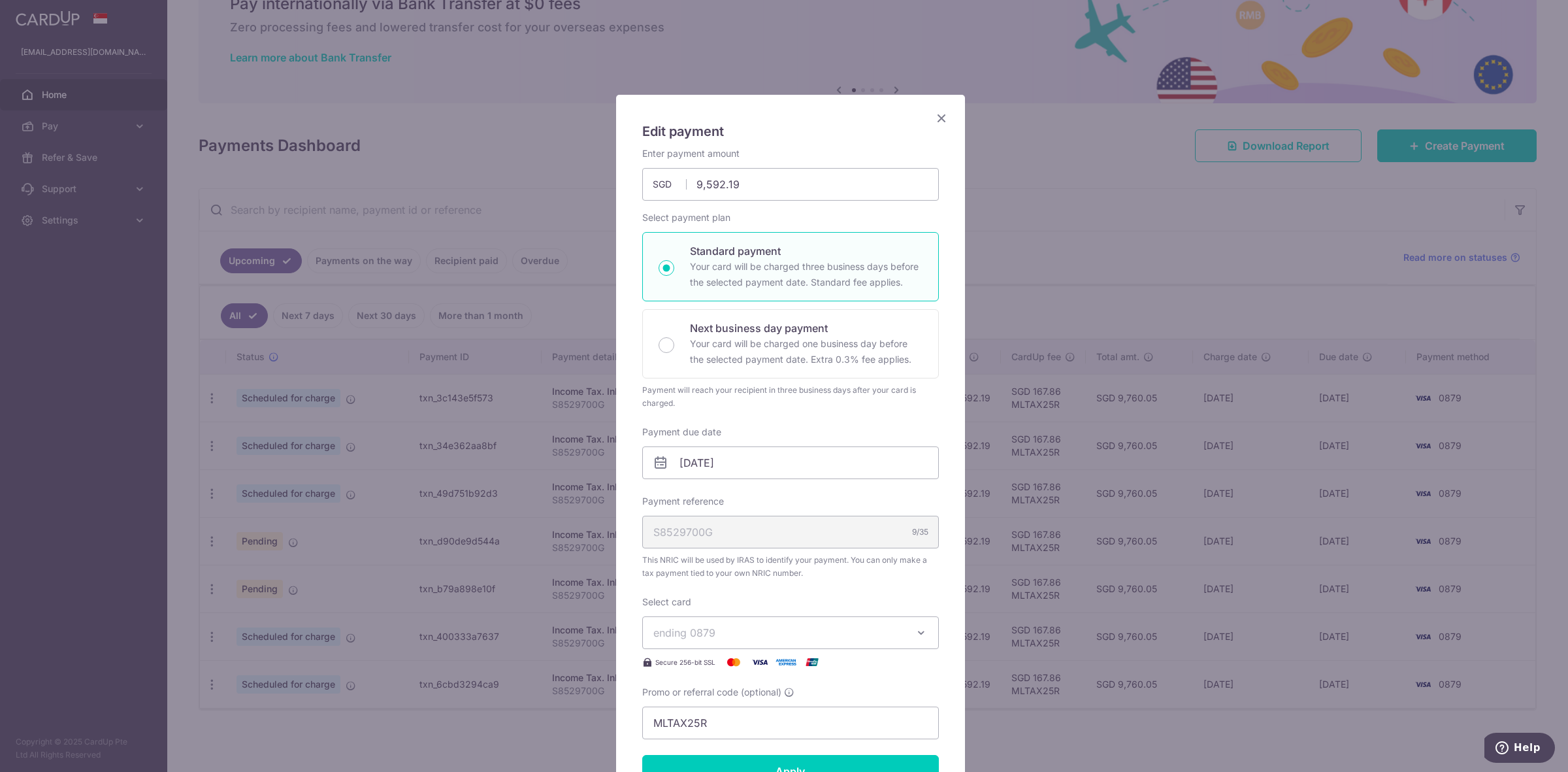
scroll to position [164, 0]
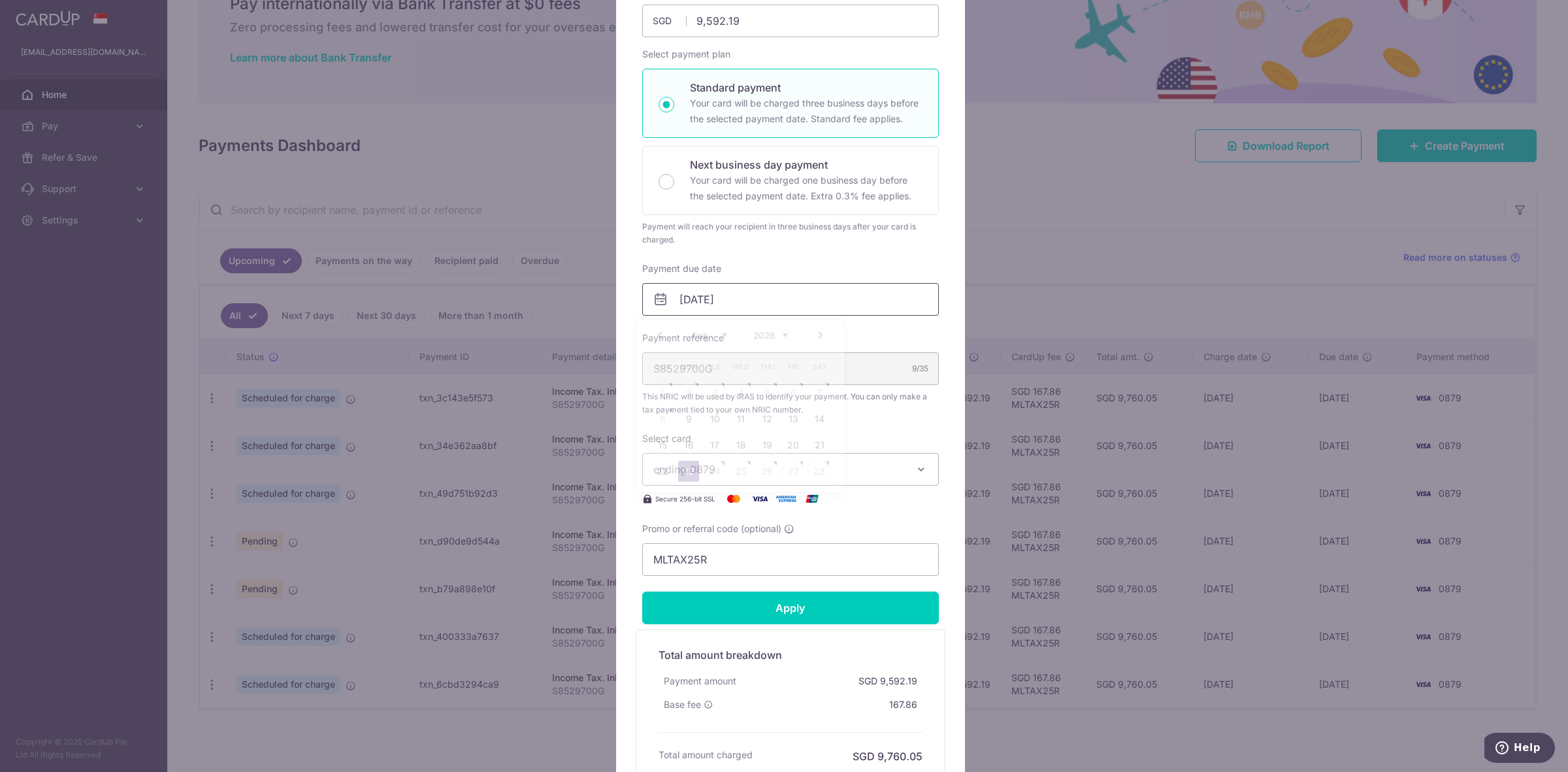
click at [732, 292] on input "23/02/2026" at bounding box center [790, 299] width 296 height 33
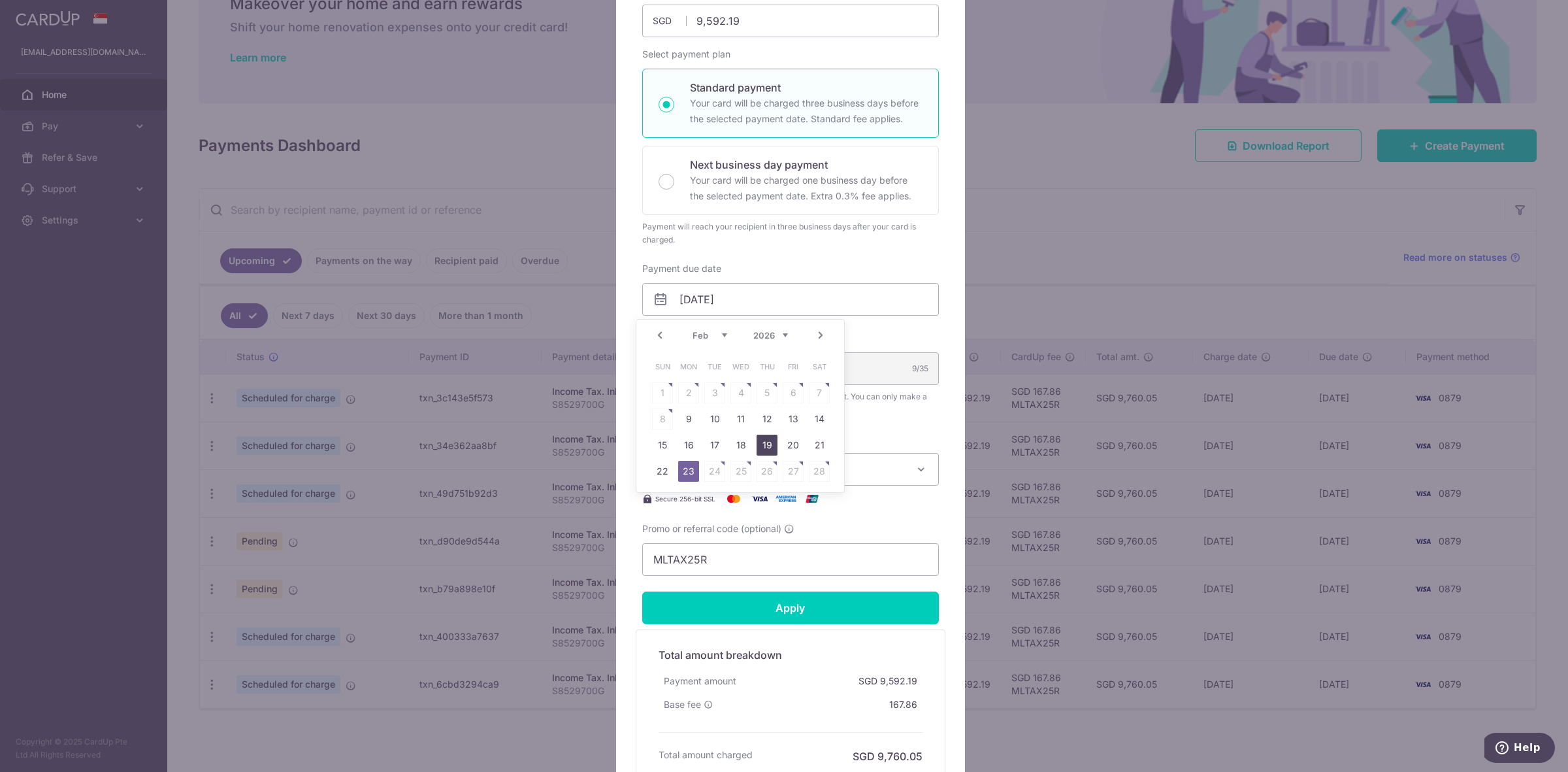
click at [762, 445] on link "19" at bounding box center [766, 444] width 20 height 20
type input "[DATE]"
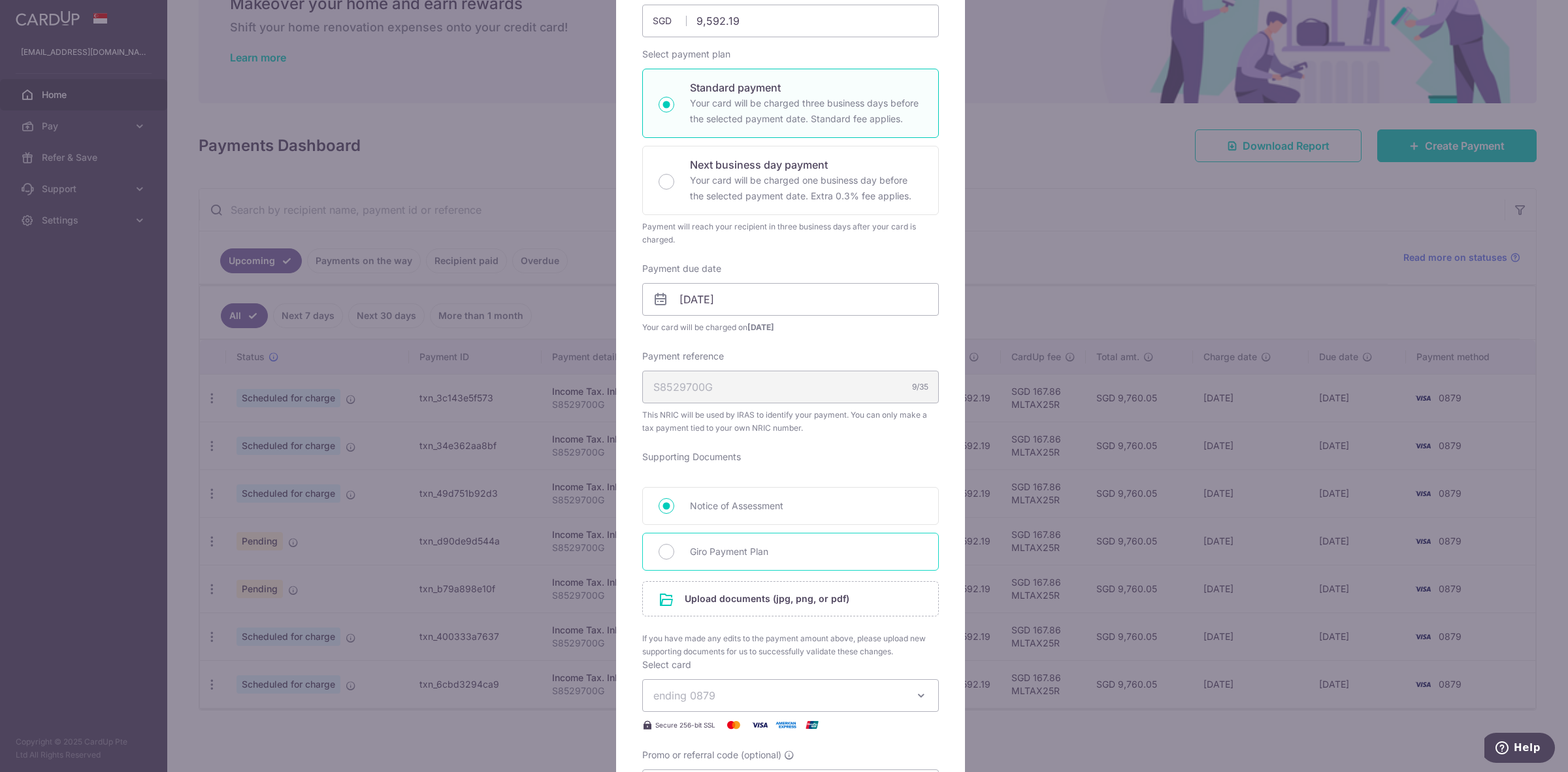
click at [746, 556] on span "Giro Payment Plan" at bounding box center [806, 552] width 233 height 16
click at [674, 556] on input "Giro Payment Plan" at bounding box center [667, 552] width 16 height 16
radio input "true"
click at [749, 594] on input "file" at bounding box center [790, 598] width 295 height 34
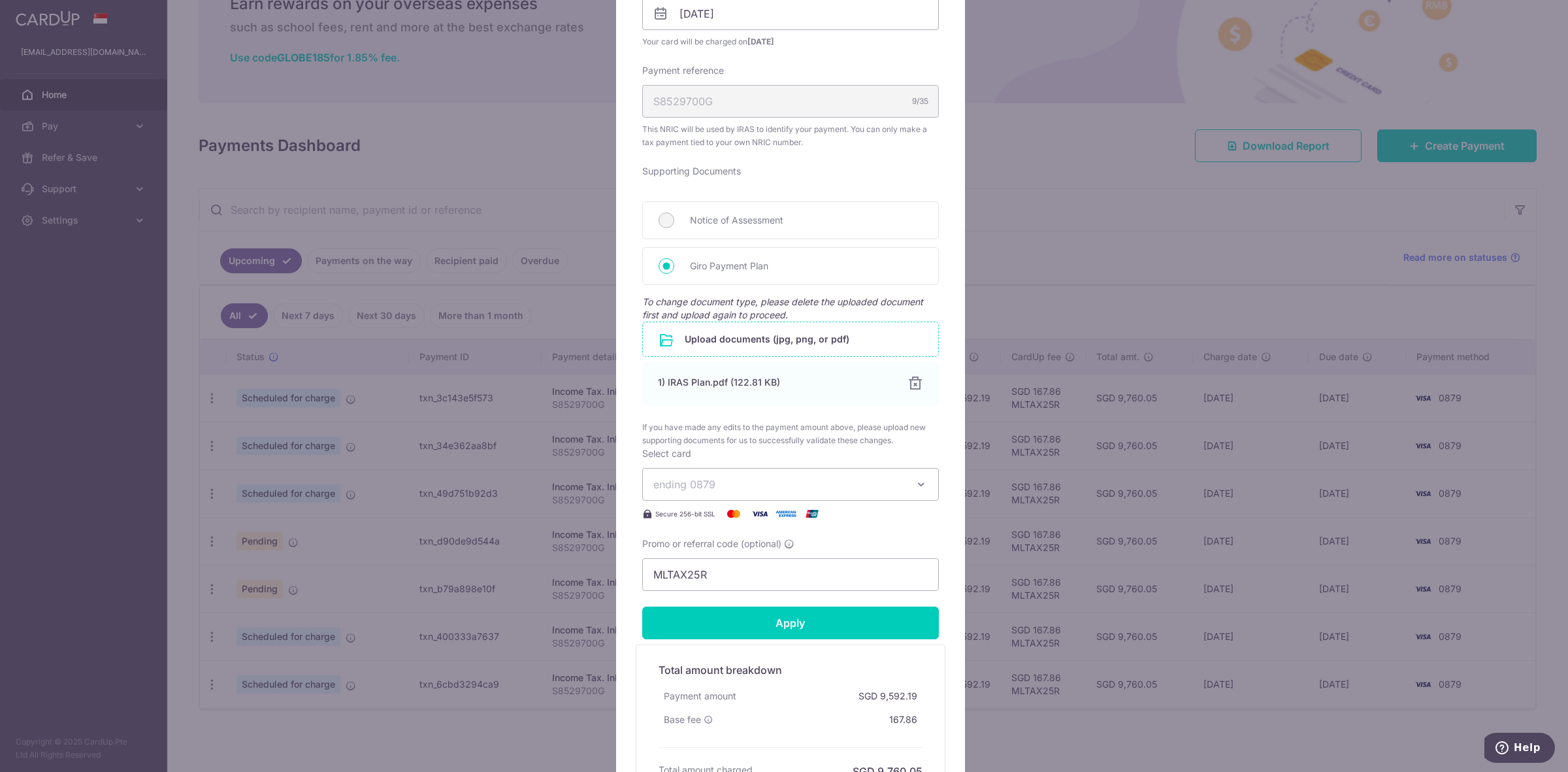
scroll to position [490, 0]
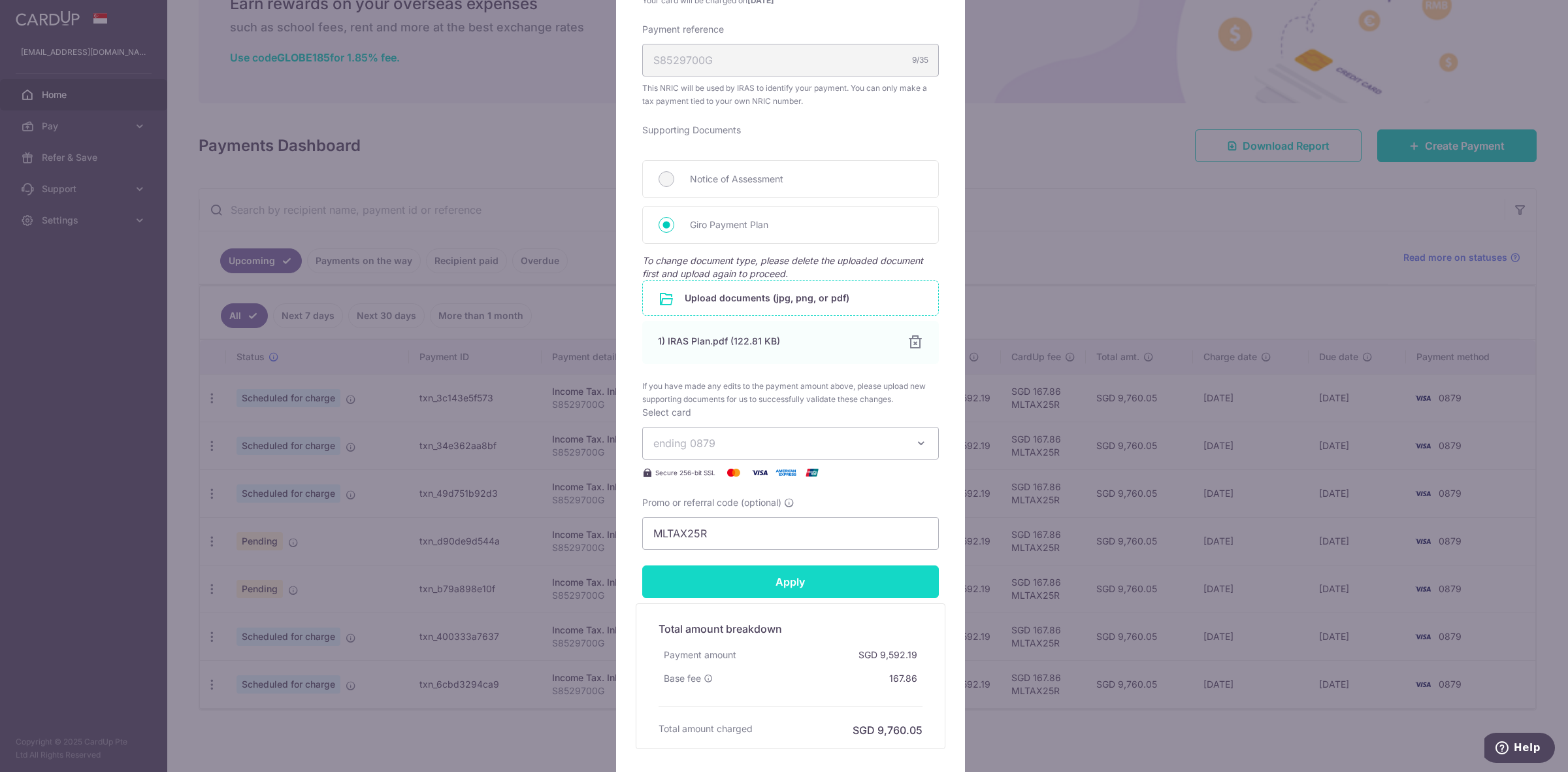
click at [748, 576] on input "Apply" at bounding box center [790, 582] width 296 height 33
type input "Successfully Applied"
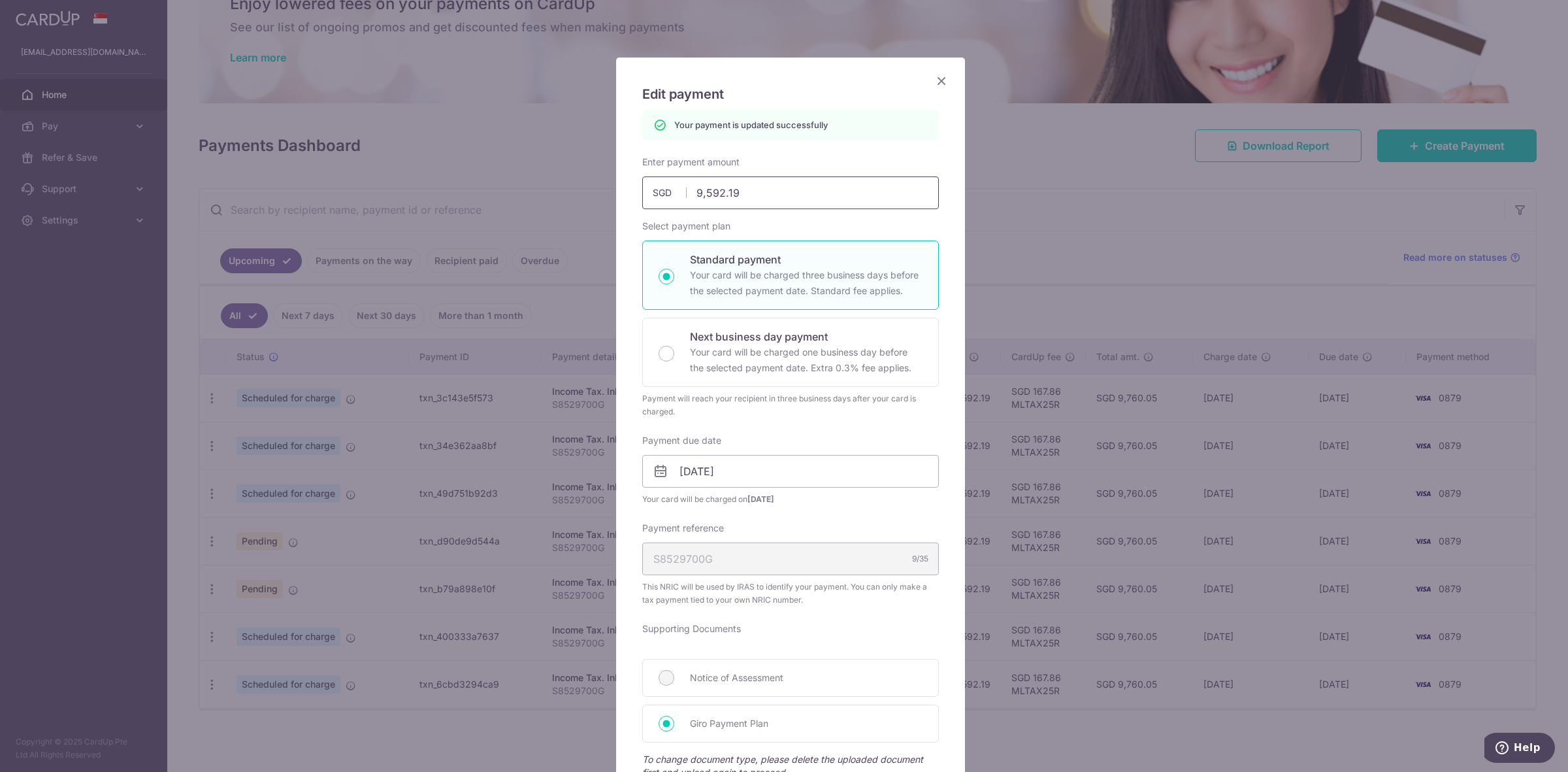
scroll to position [0, 0]
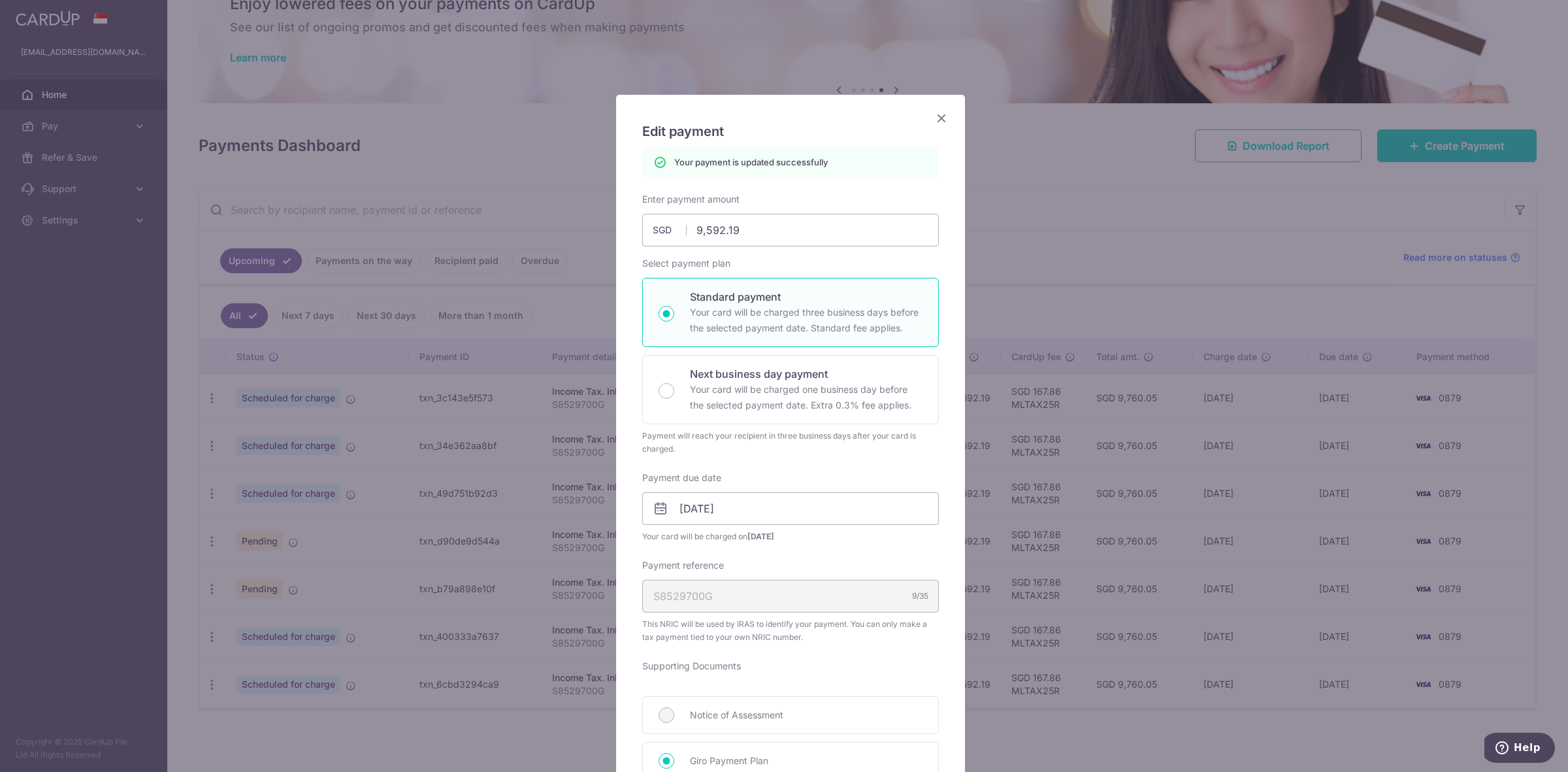
click at [937, 110] on icon "Close" at bounding box center [941, 118] width 16 height 17
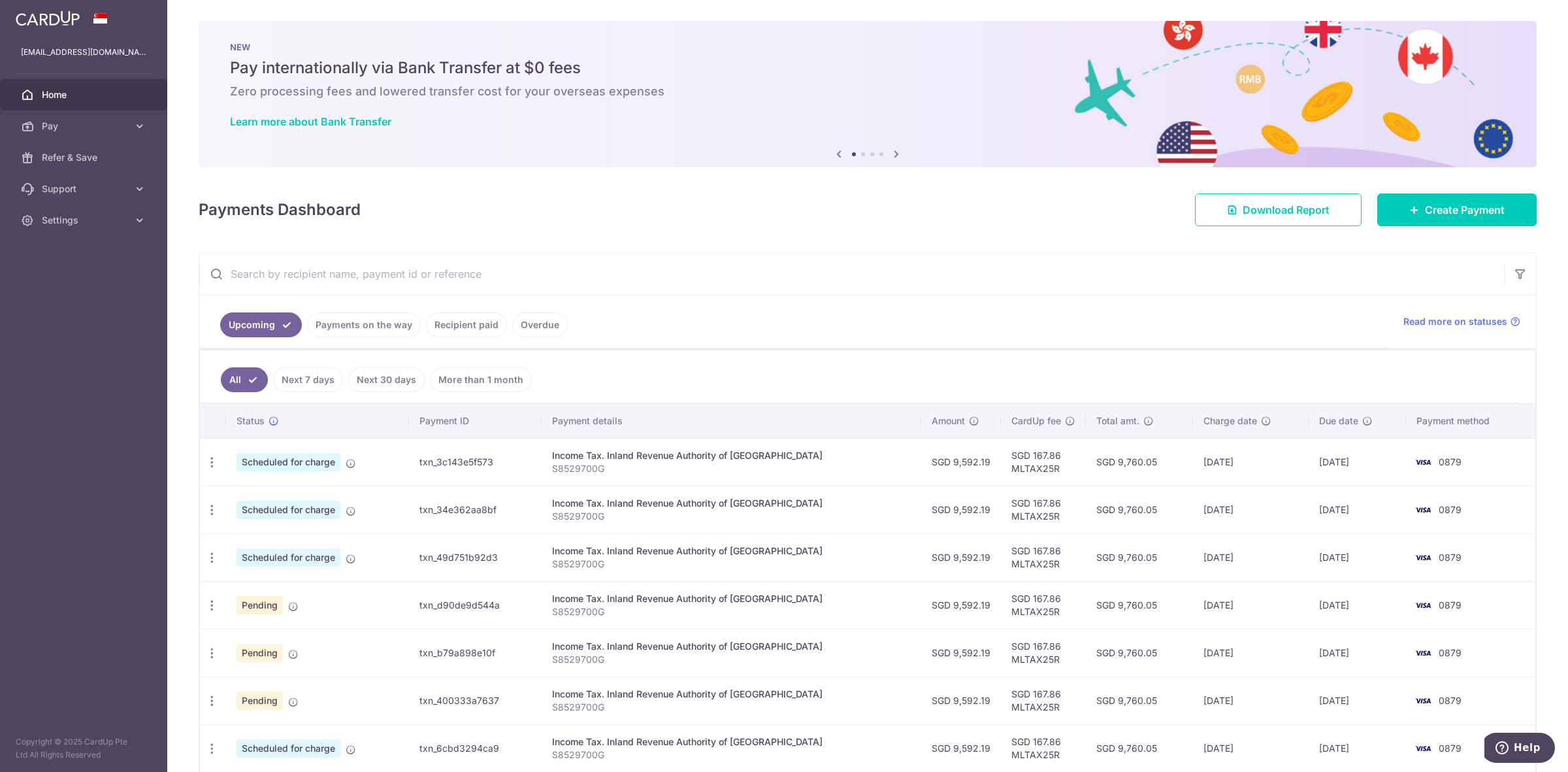
scroll to position [53, 0]
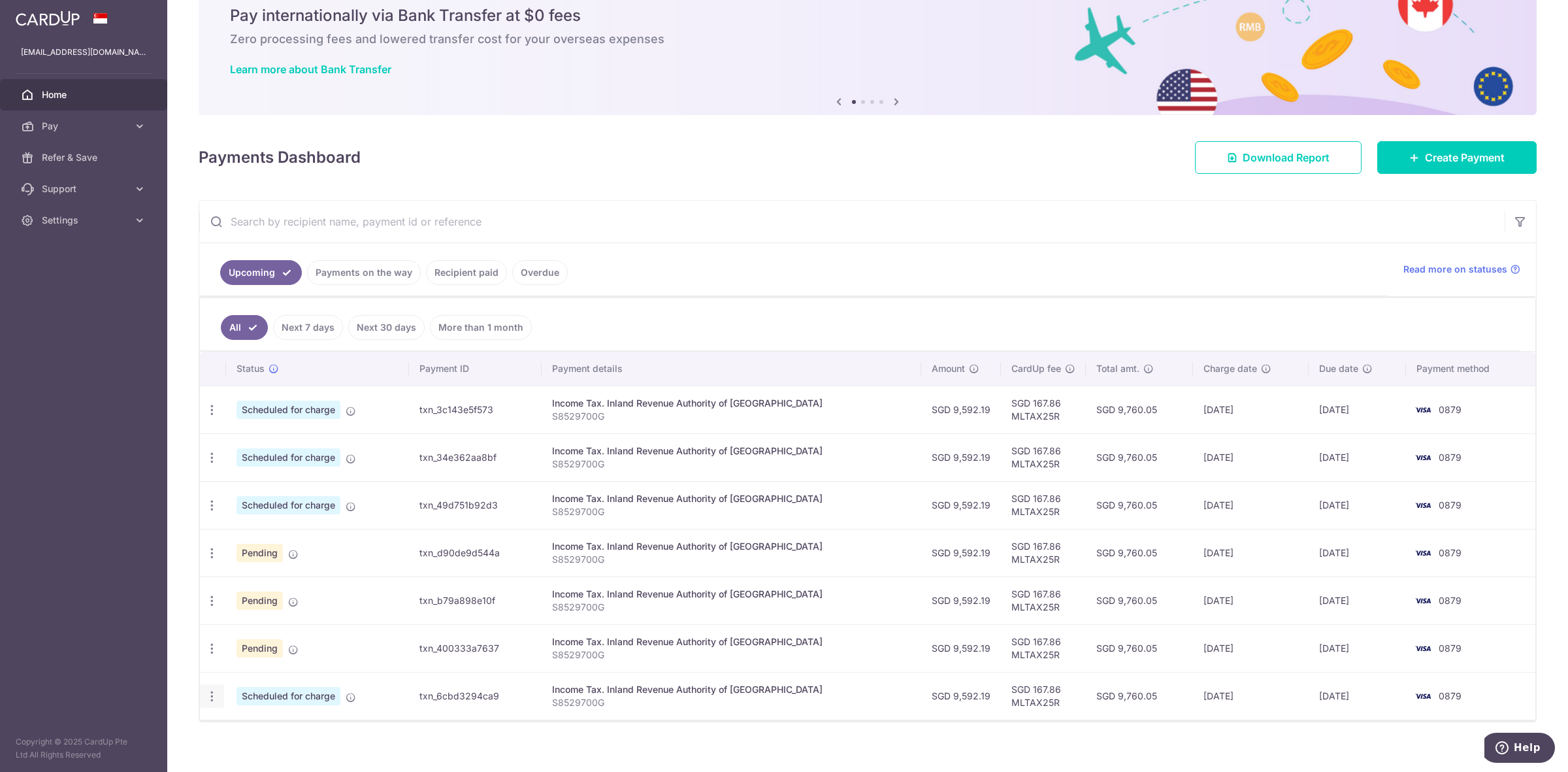
click at [217, 701] on icon "button" at bounding box center [211, 696] width 14 height 14
click at [254, 730] on span "Update payment" at bounding box center [281, 732] width 89 height 16
radio input "true"
type input "9,592.19"
type input "[DATE]"
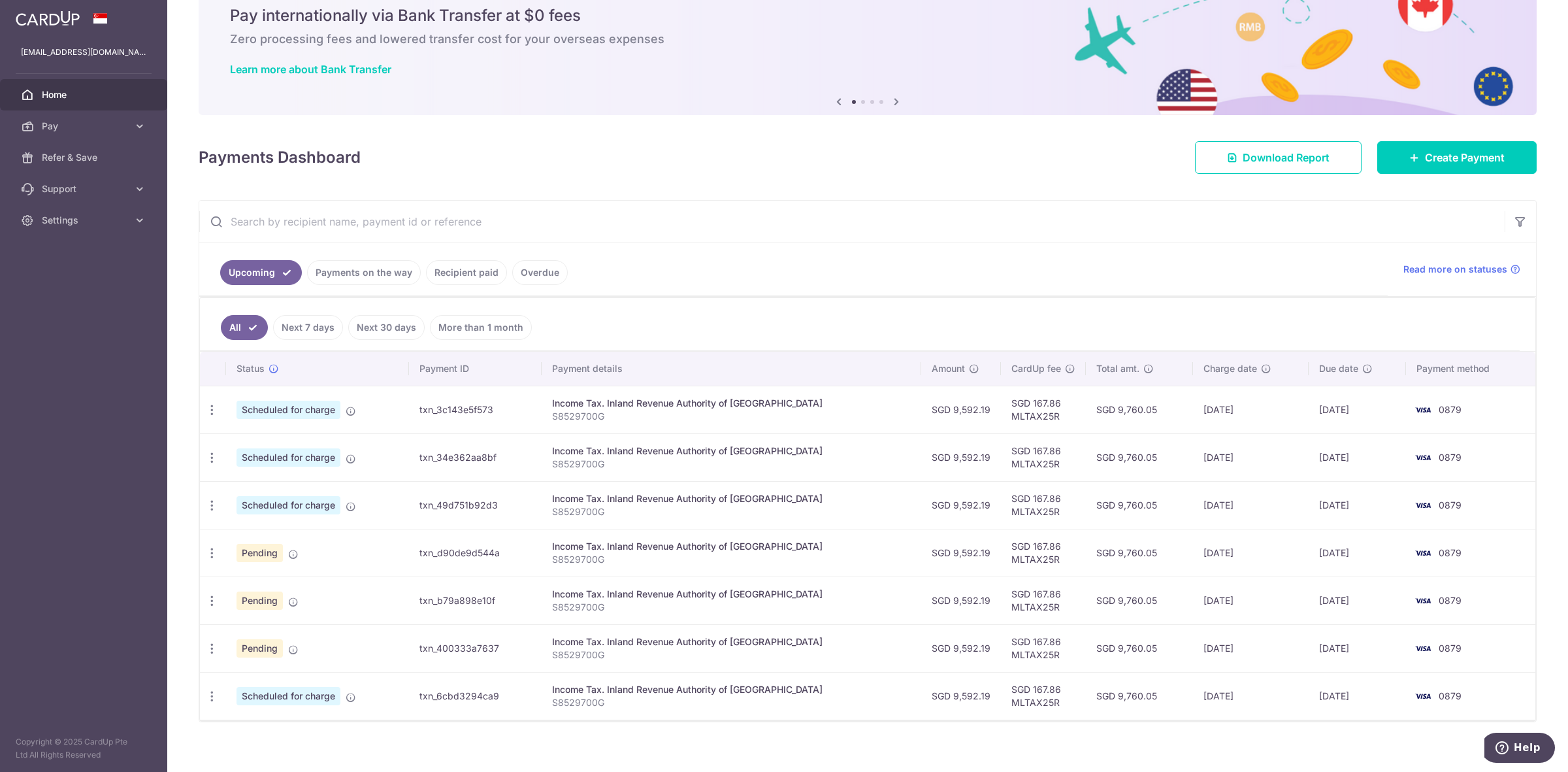
type input "S8529700G"
type input "MLTAX25R"
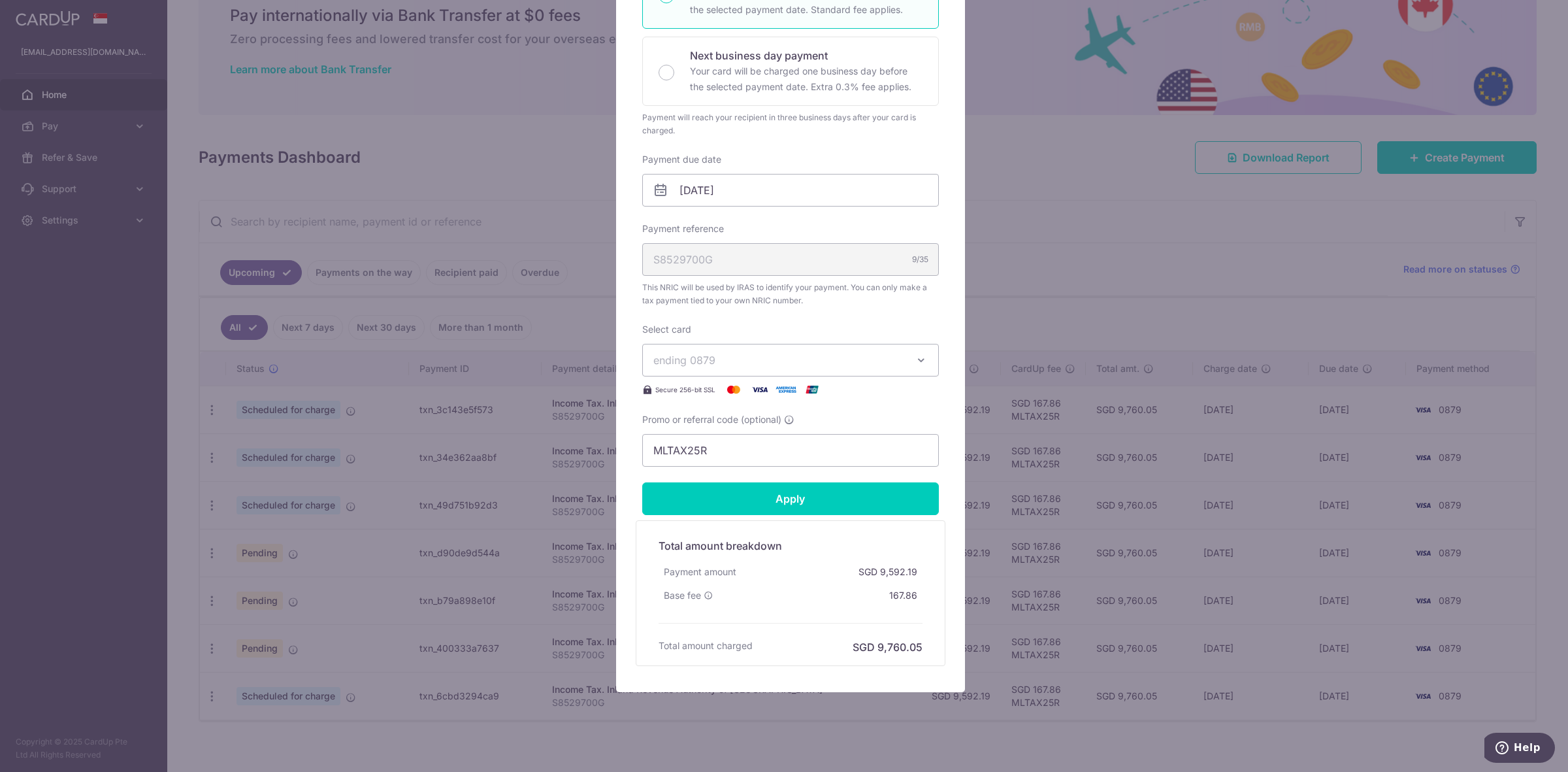
scroll to position [289, 0]
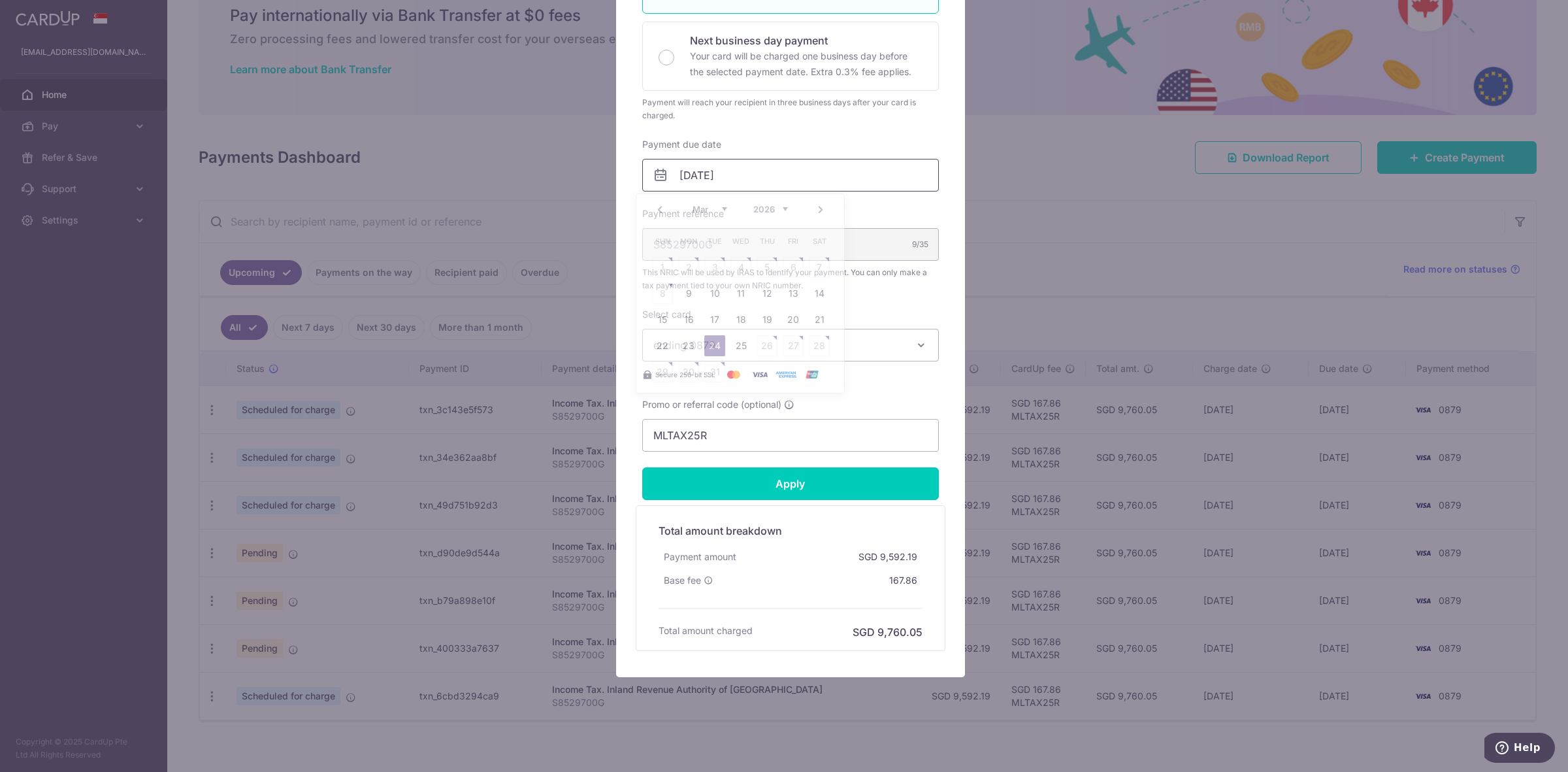
click at [768, 187] on input "24/03/2026" at bounding box center [790, 175] width 296 height 33
click at [774, 318] on link "19" at bounding box center [766, 319] width 20 height 20
type input "[DATE]"
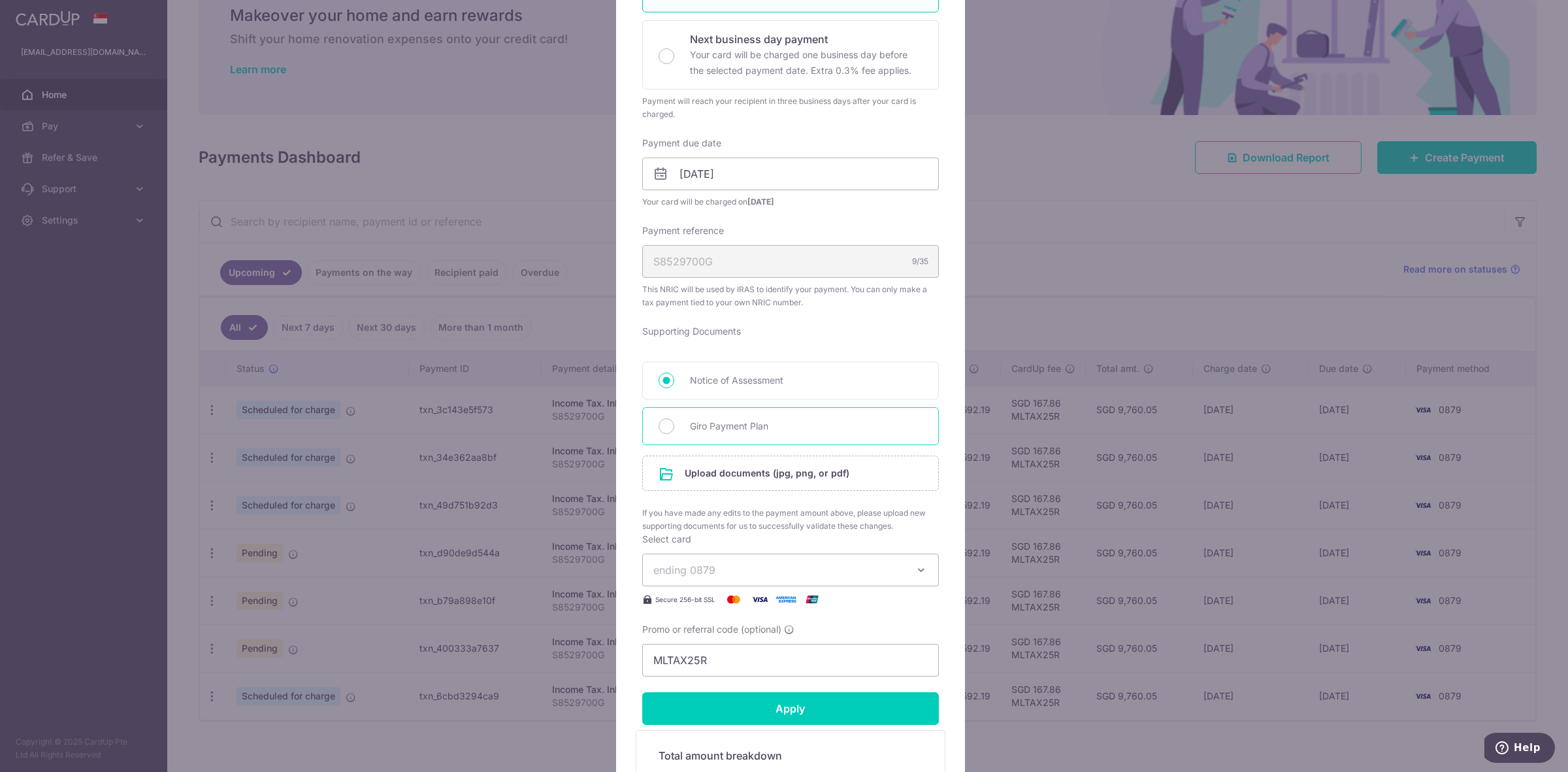
click at [749, 425] on span "Giro Payment Plan" at bounding box center [806, 426] width 233 height 16
click at [674, 425] on input "Giro Payment Plan" at bounding box center [667, 426] width 16 height 16
radio input "true"
click at [761, 473] on input "file" at bounding box center [790, 473] width 295 height 34
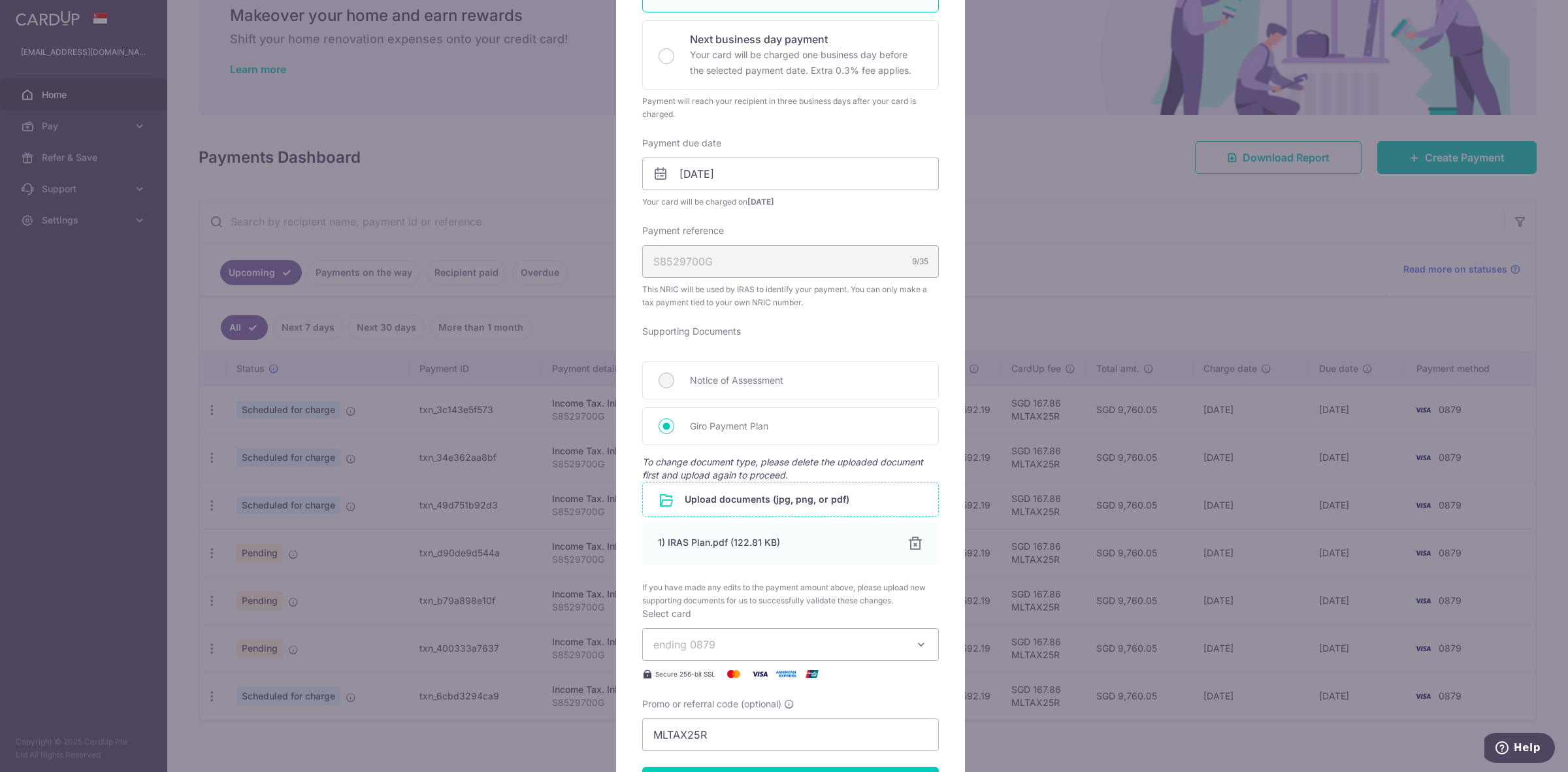
scroll to position [590, 0]
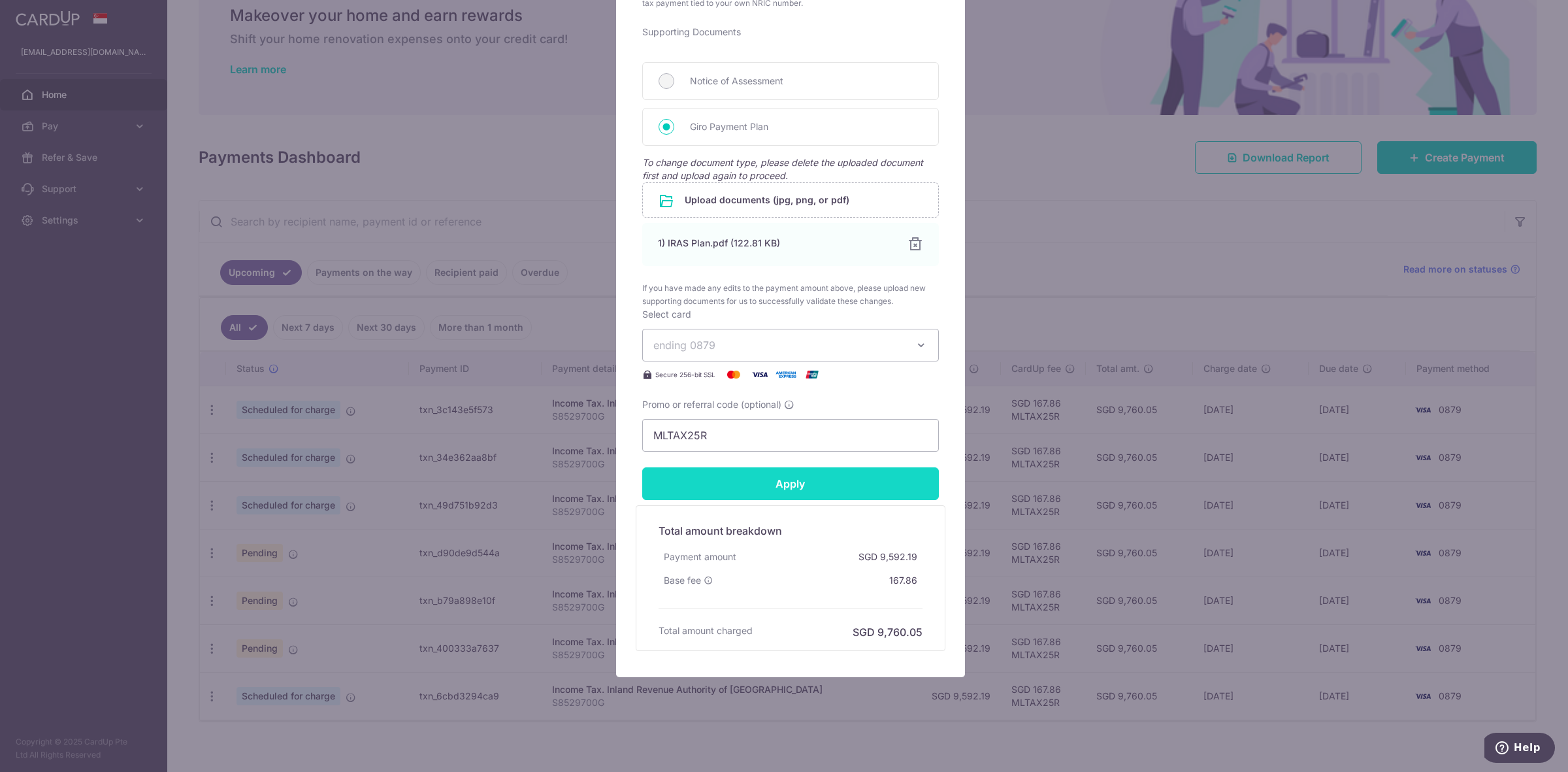
click at [744, 490] on input "Apply" at bounding box center [790, 483] width 296 height 33
type input "Successfully Applied"
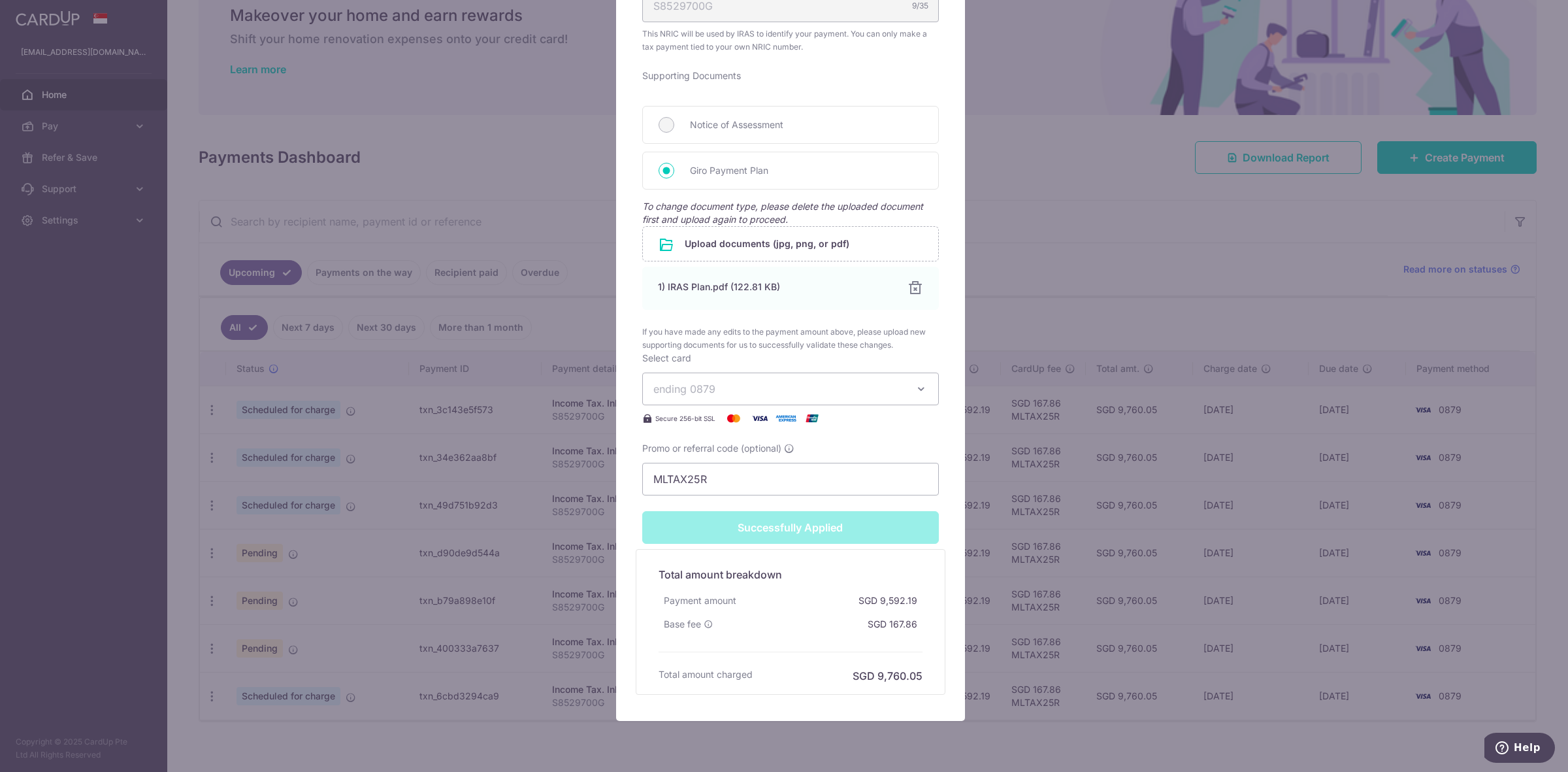
scroll to position [636, 0]
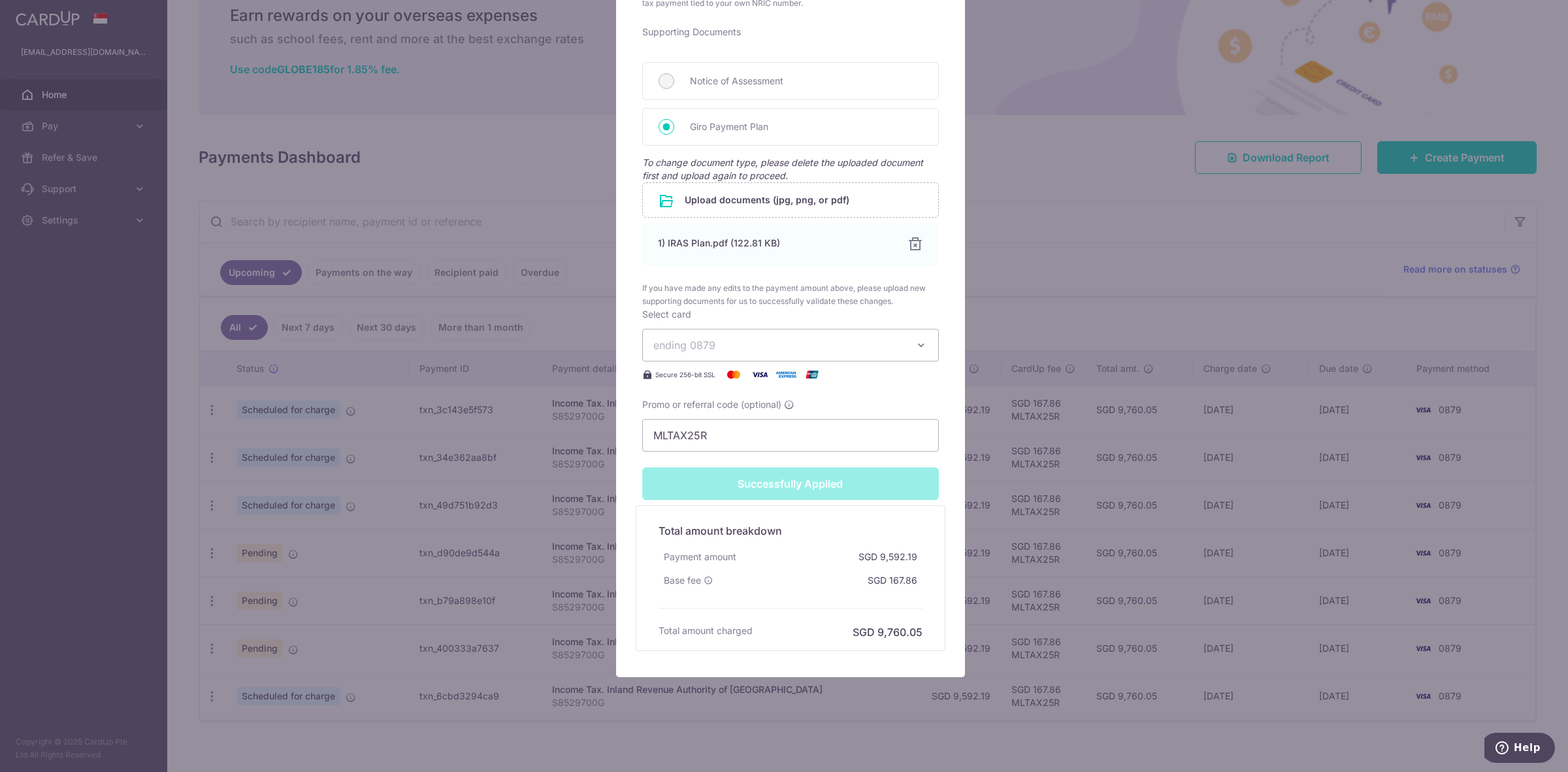
click at [554, 258] on div "Edit payment By clicking apply, you will make changes to all payments to Inland…" at bounding box center [784, 386] width 1568 height 772
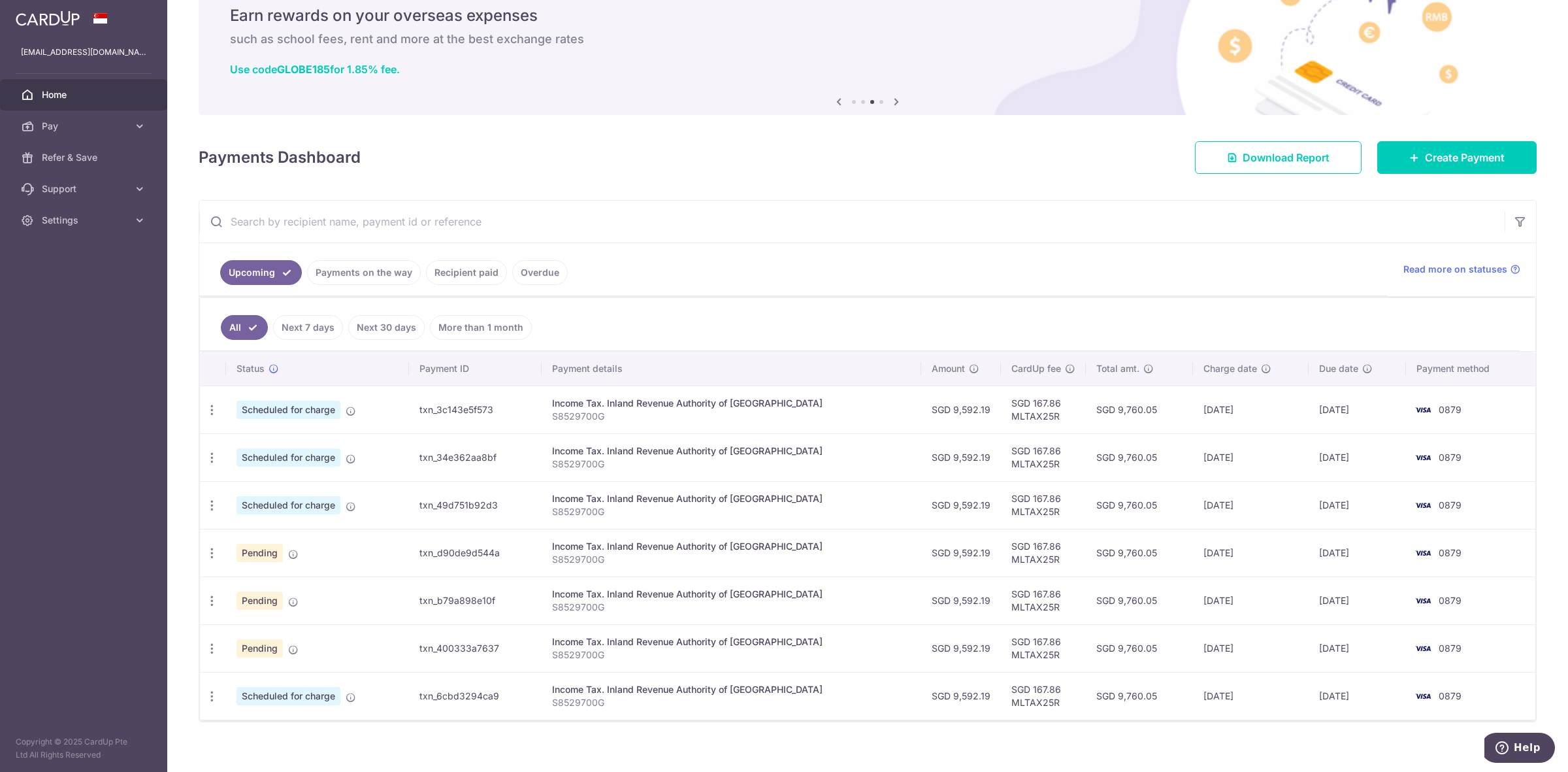
scroll to position [67, 0]
